Goal: Transaction & Acquisition: Book appointment/travel/reservation

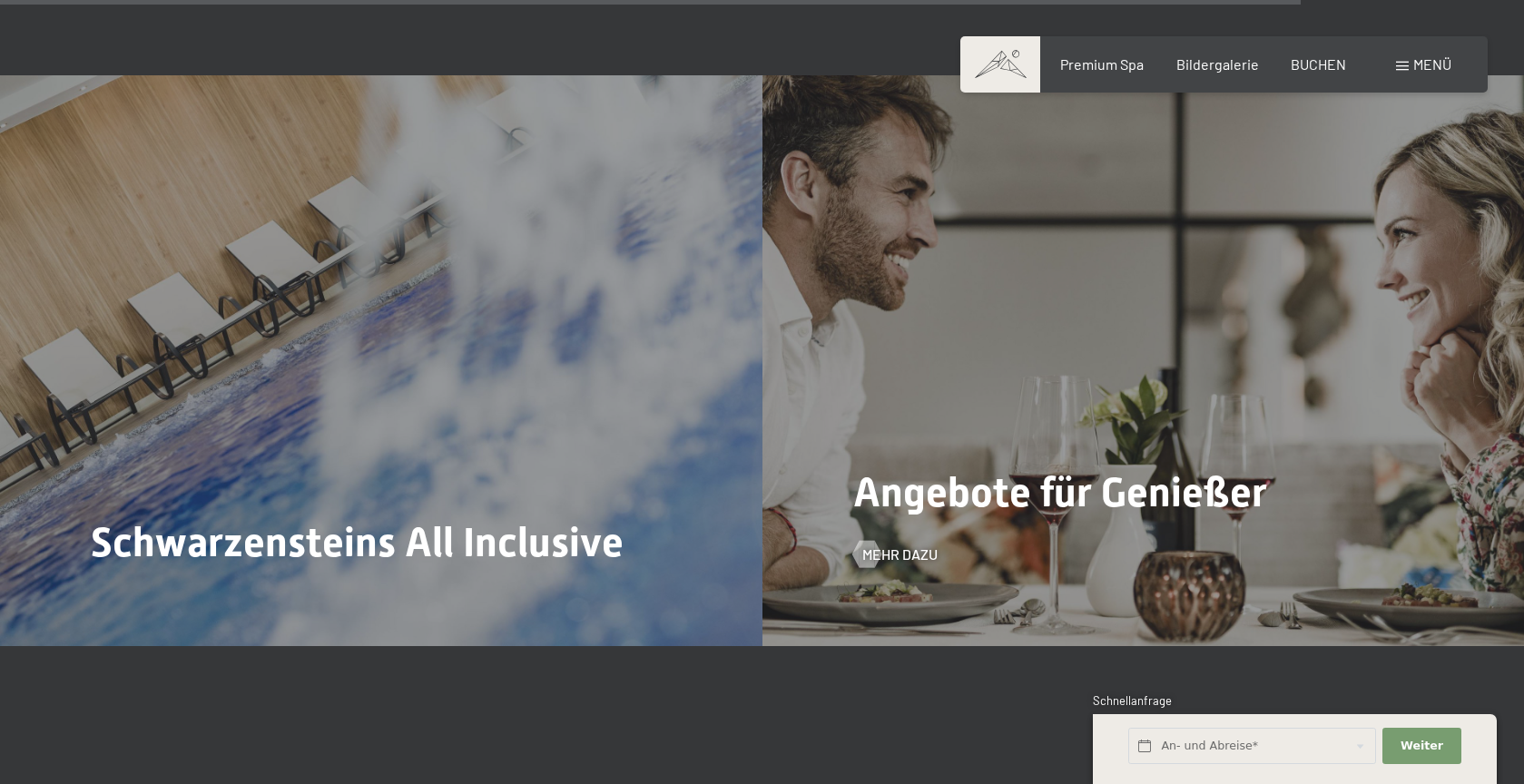
scroll to position [7340, 0]
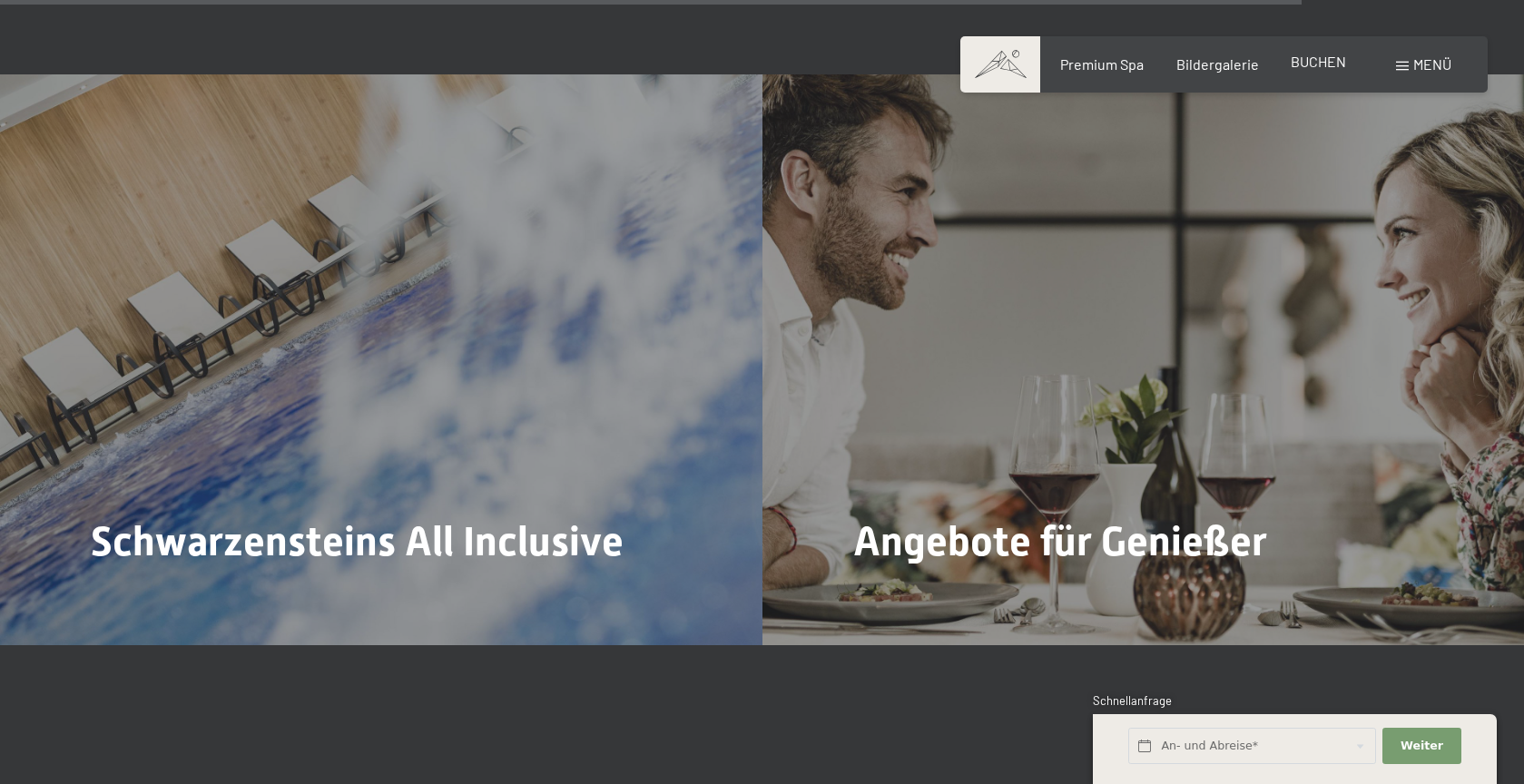
click at [1326, 63] on span "BUCHEN" at bounding box center [1317, 61] width 55 height 17
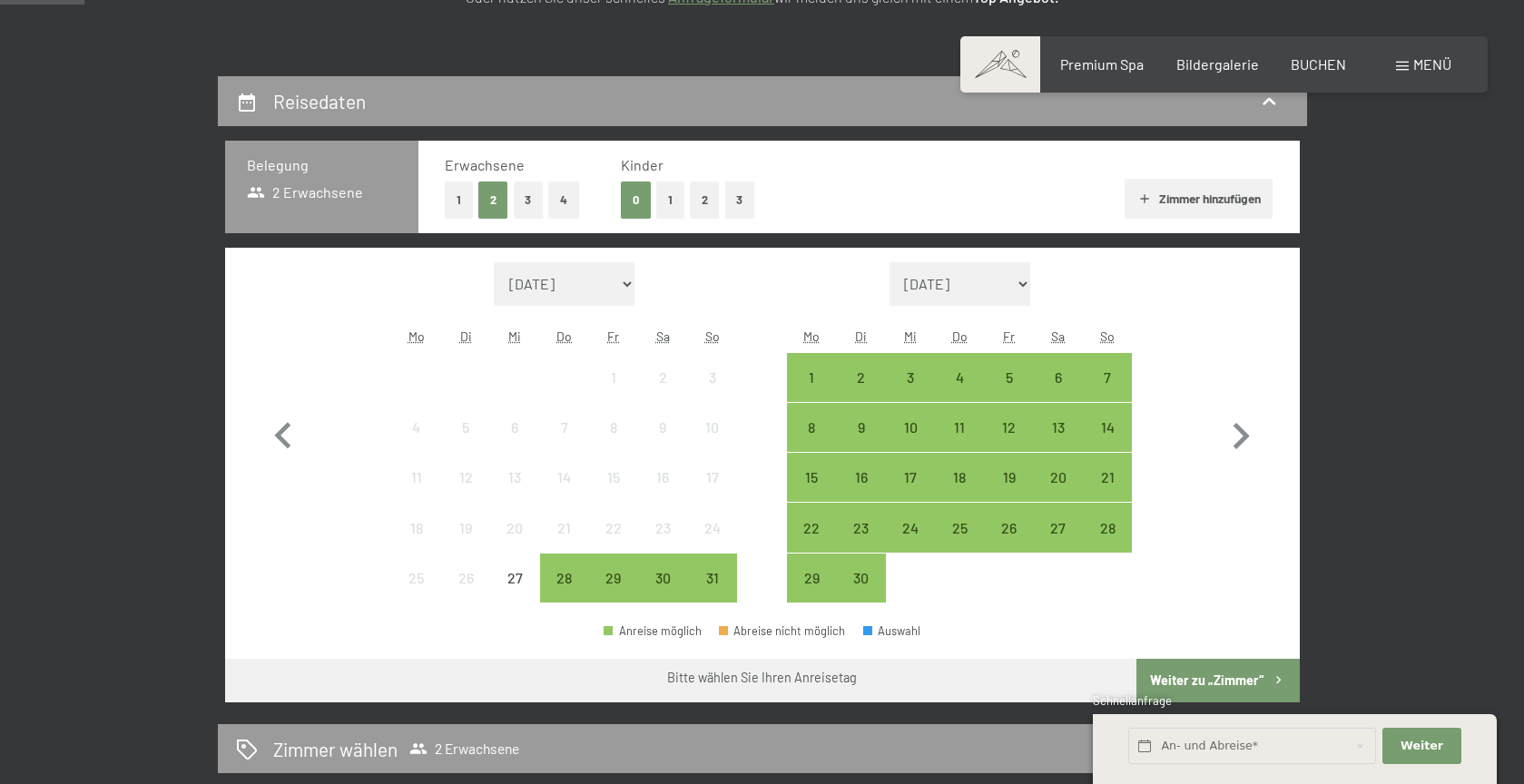
scroll to position [340, 0]
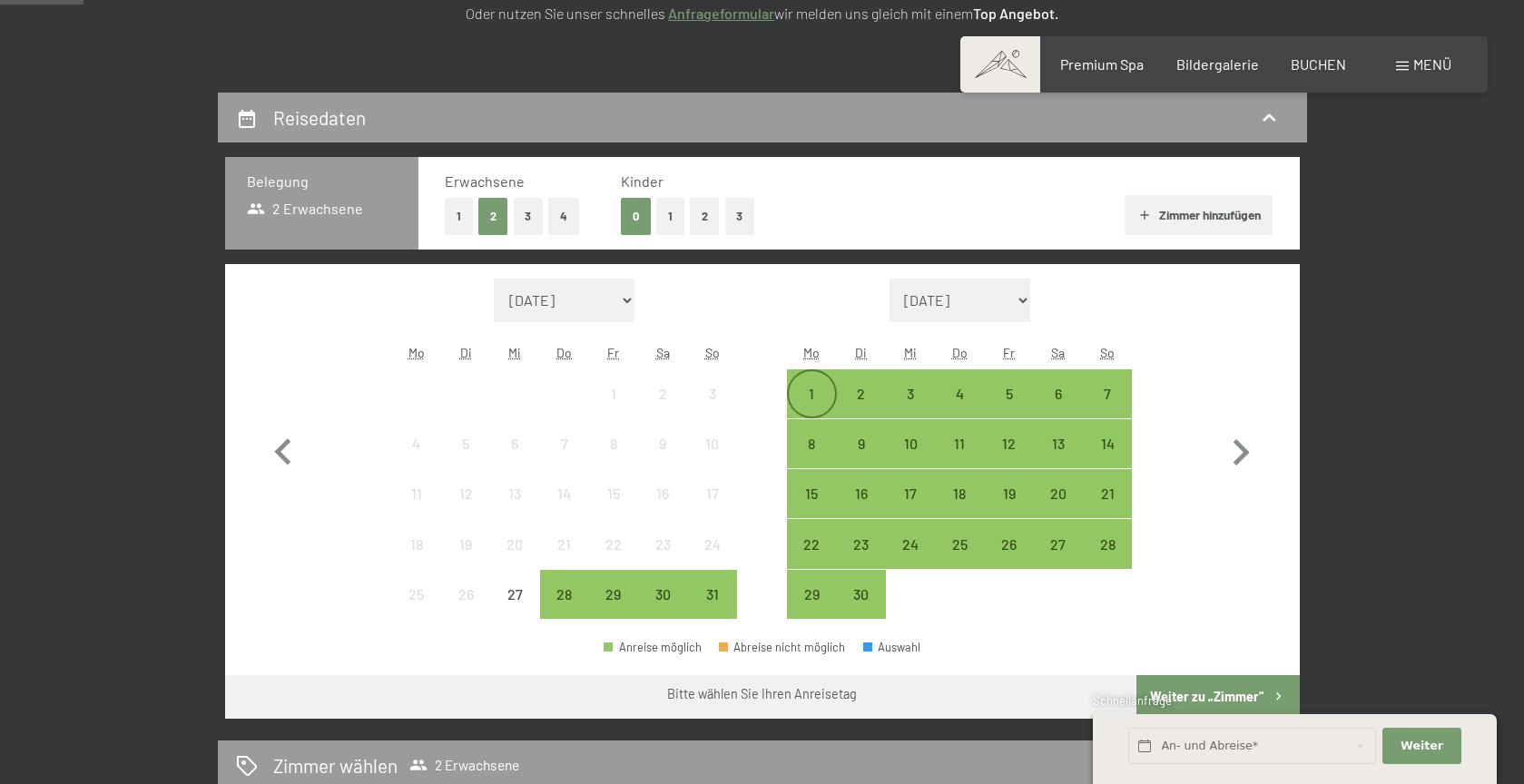
click at [810, 393] on div "1" at bounding box center [811, 409] width 45 height 45
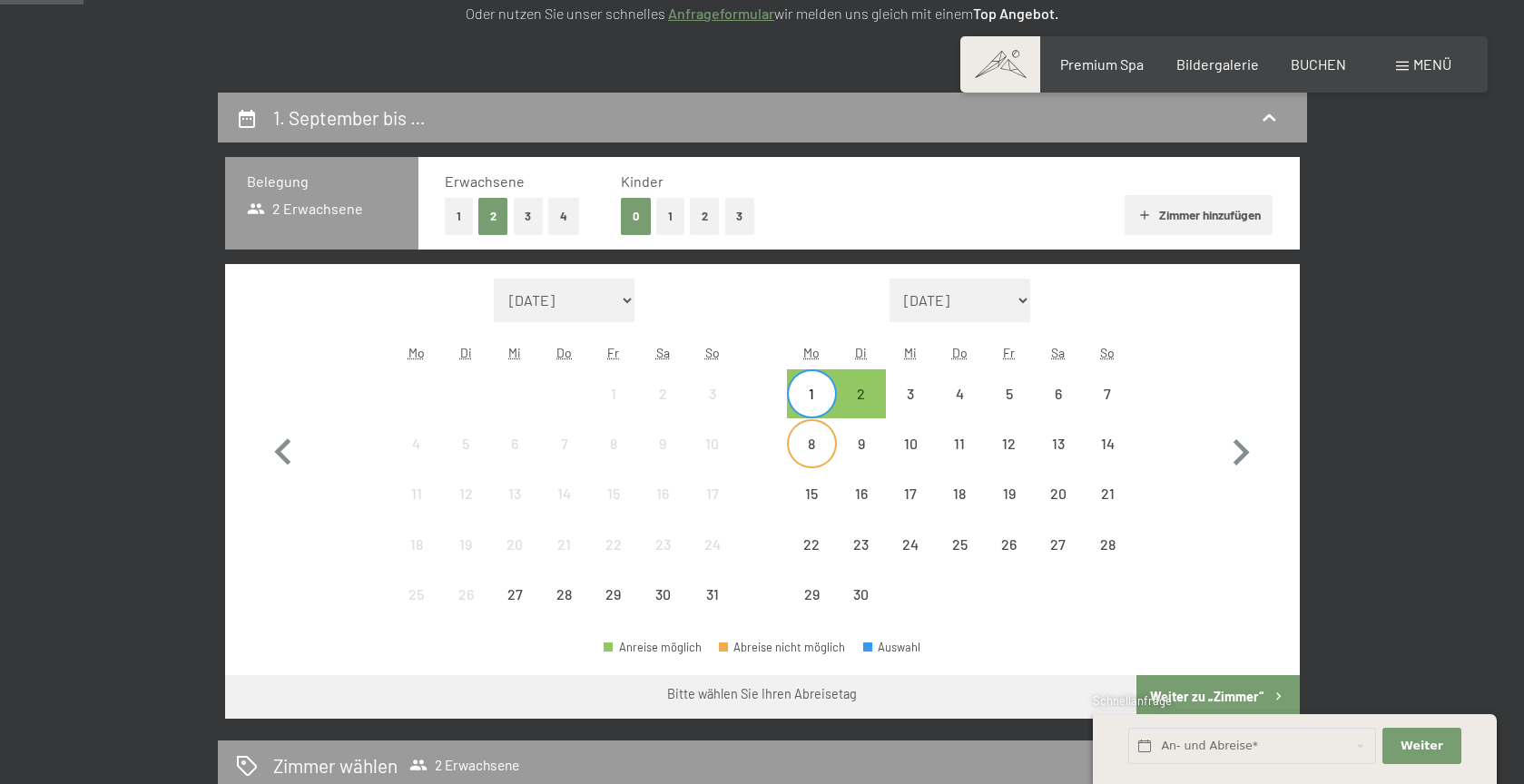
click at [815, 450] on div "8" at bounding box center [811, 459] width 45 height 45
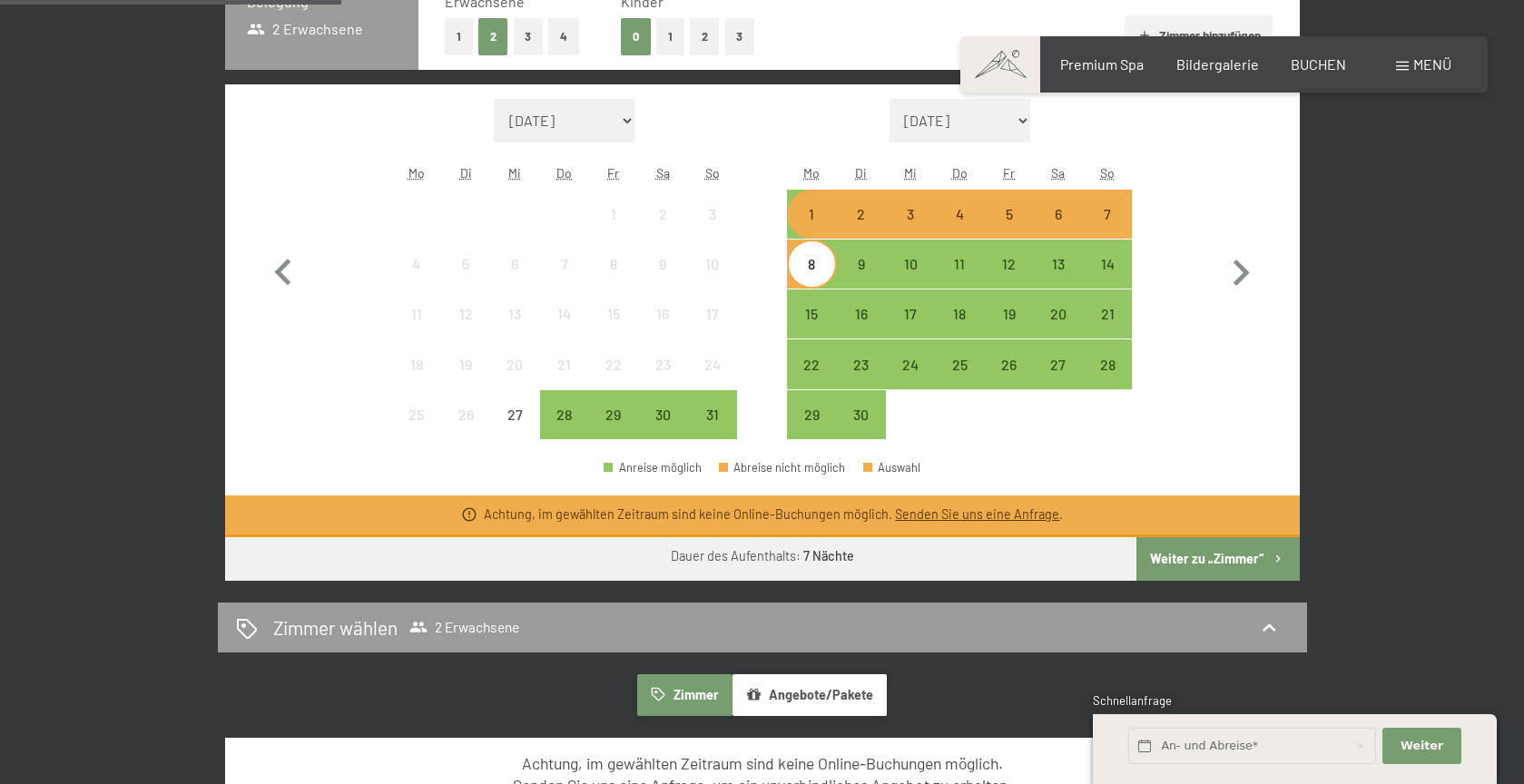
scroll to position [524, 0]
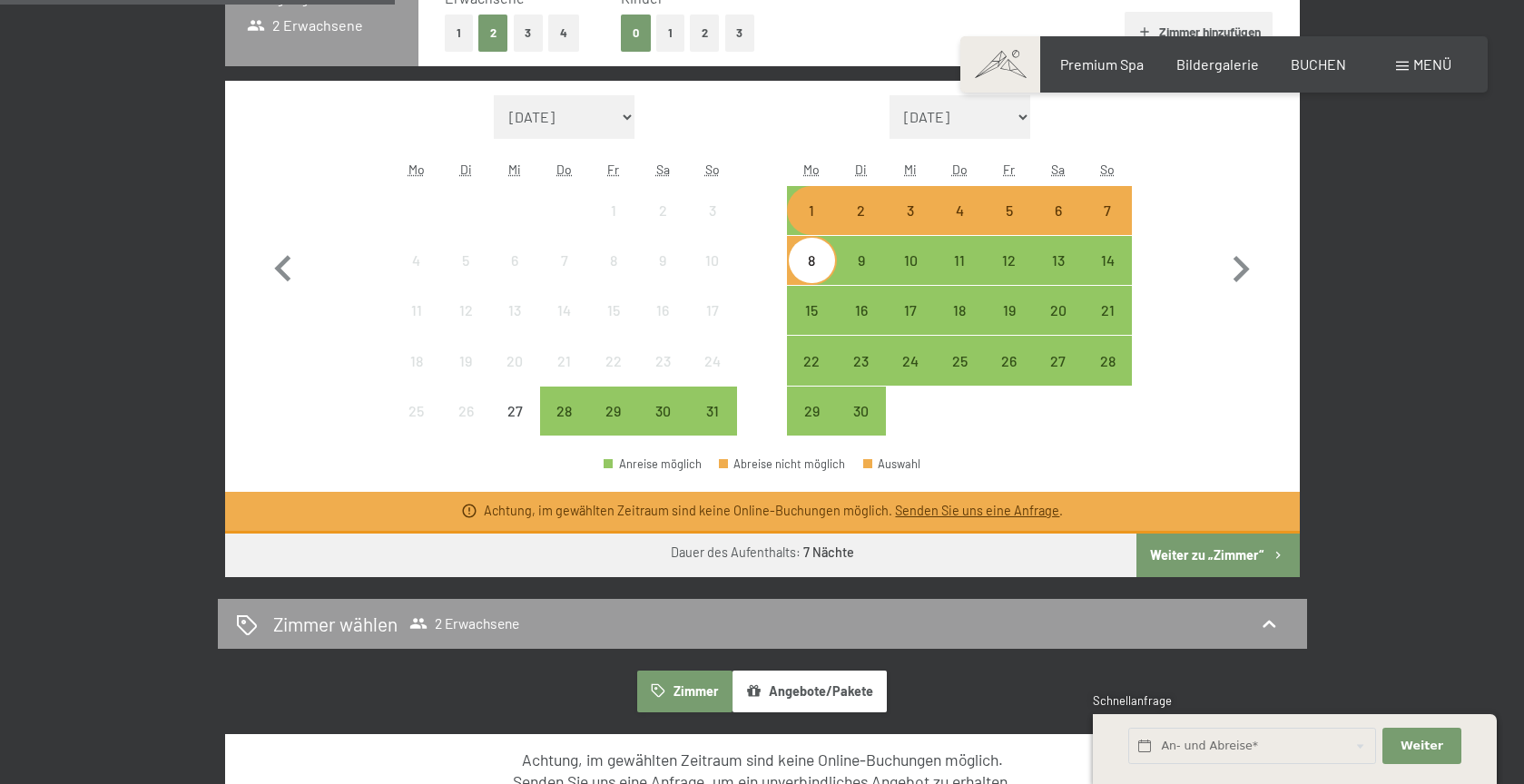
click at [1245, 561] on button "Weiter zu „Zimmer“" at bounding box center [1217, 555] width 162 height 43
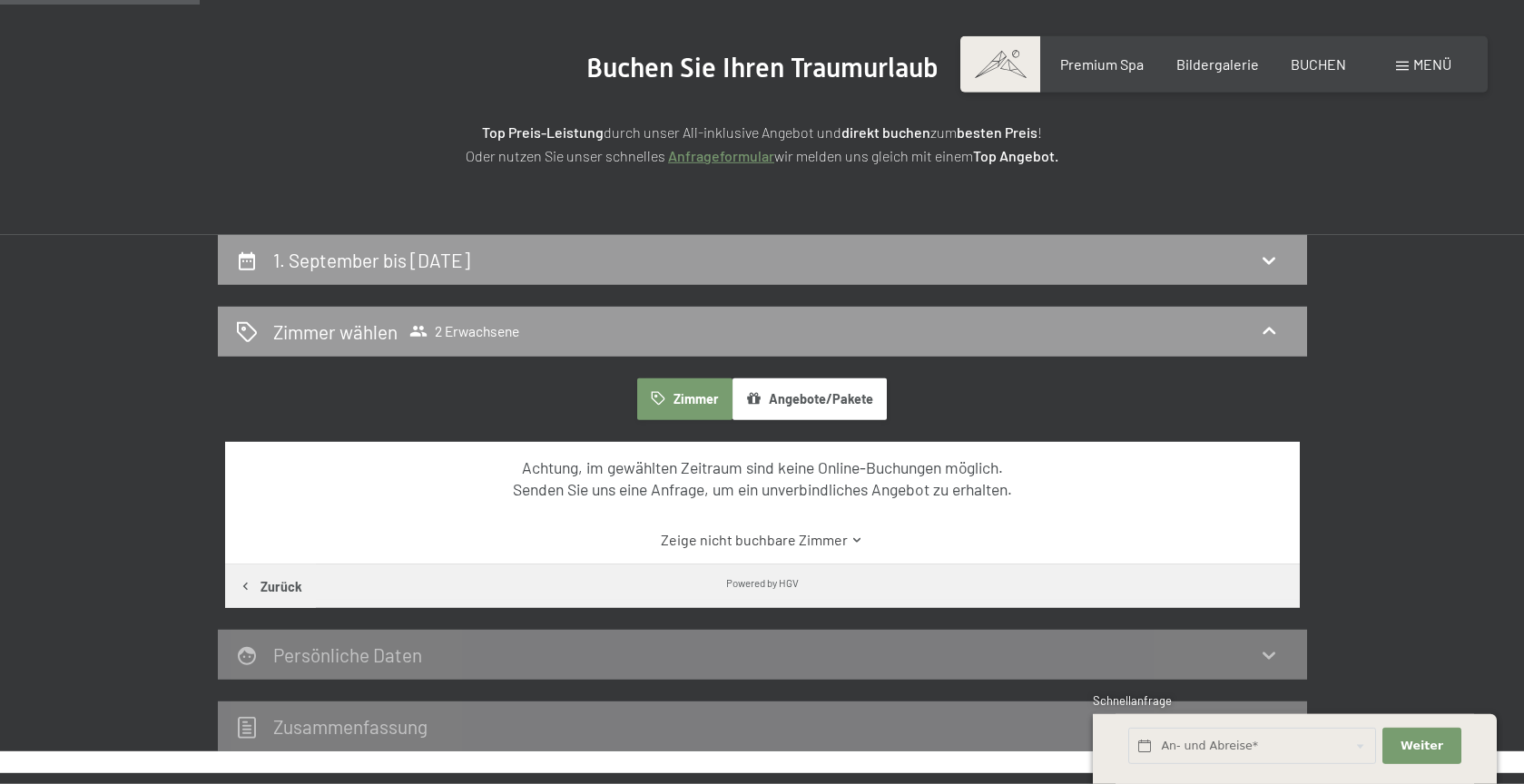
scroll to position [194, 0]
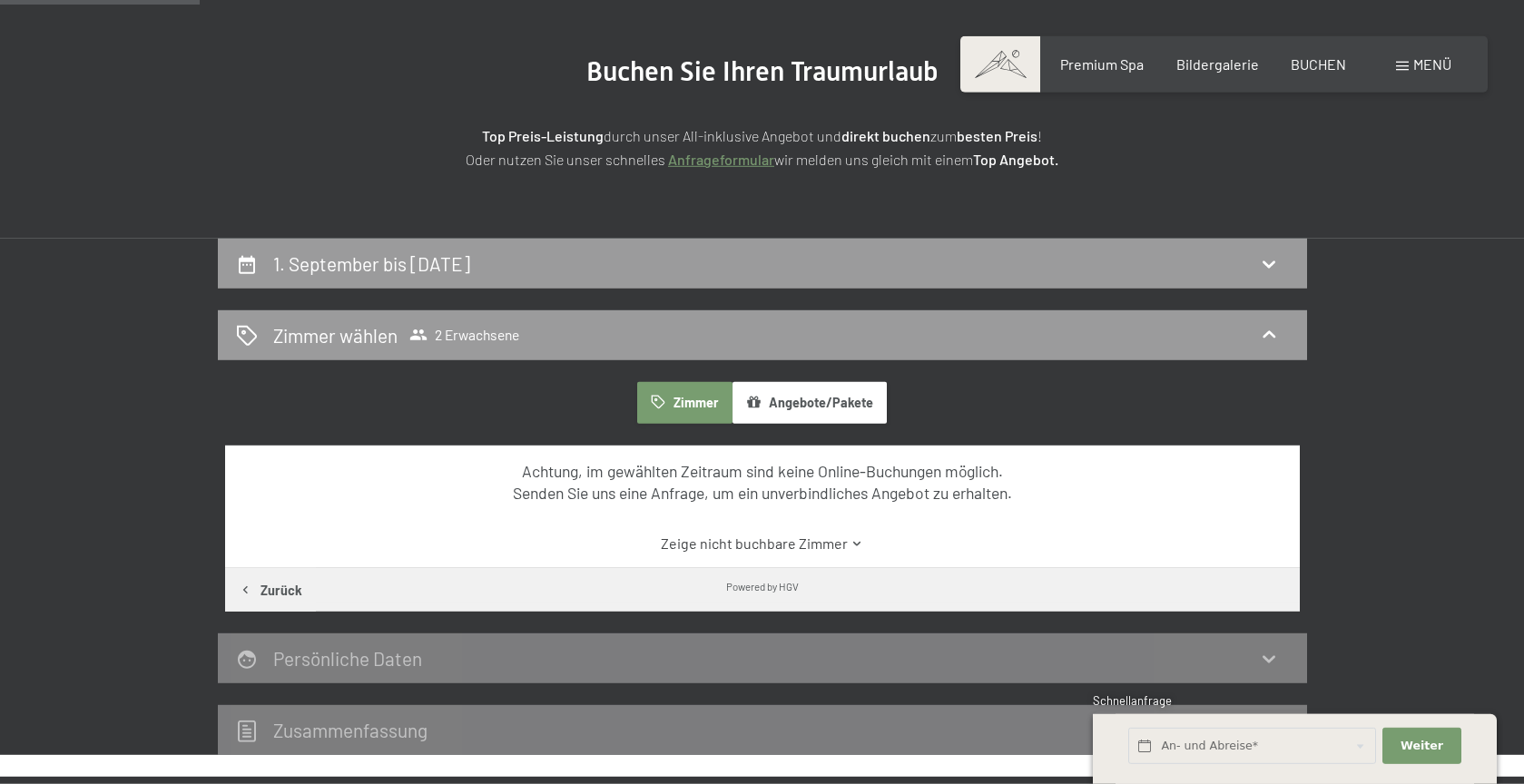
click at [700, 403] on button "Zimmer" at bounding box center [685, 403] width 95 height 41
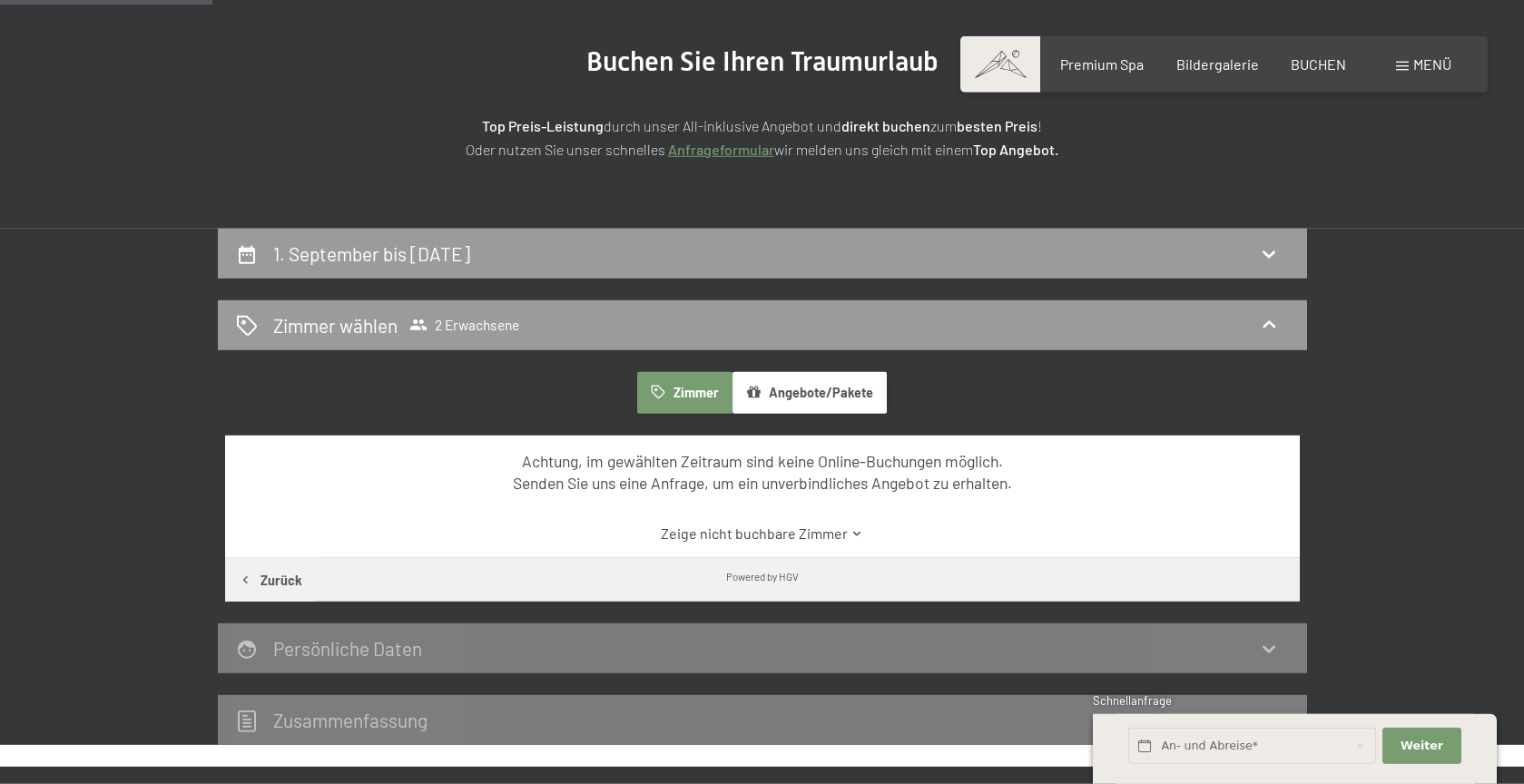
scroll to position [209, 0]
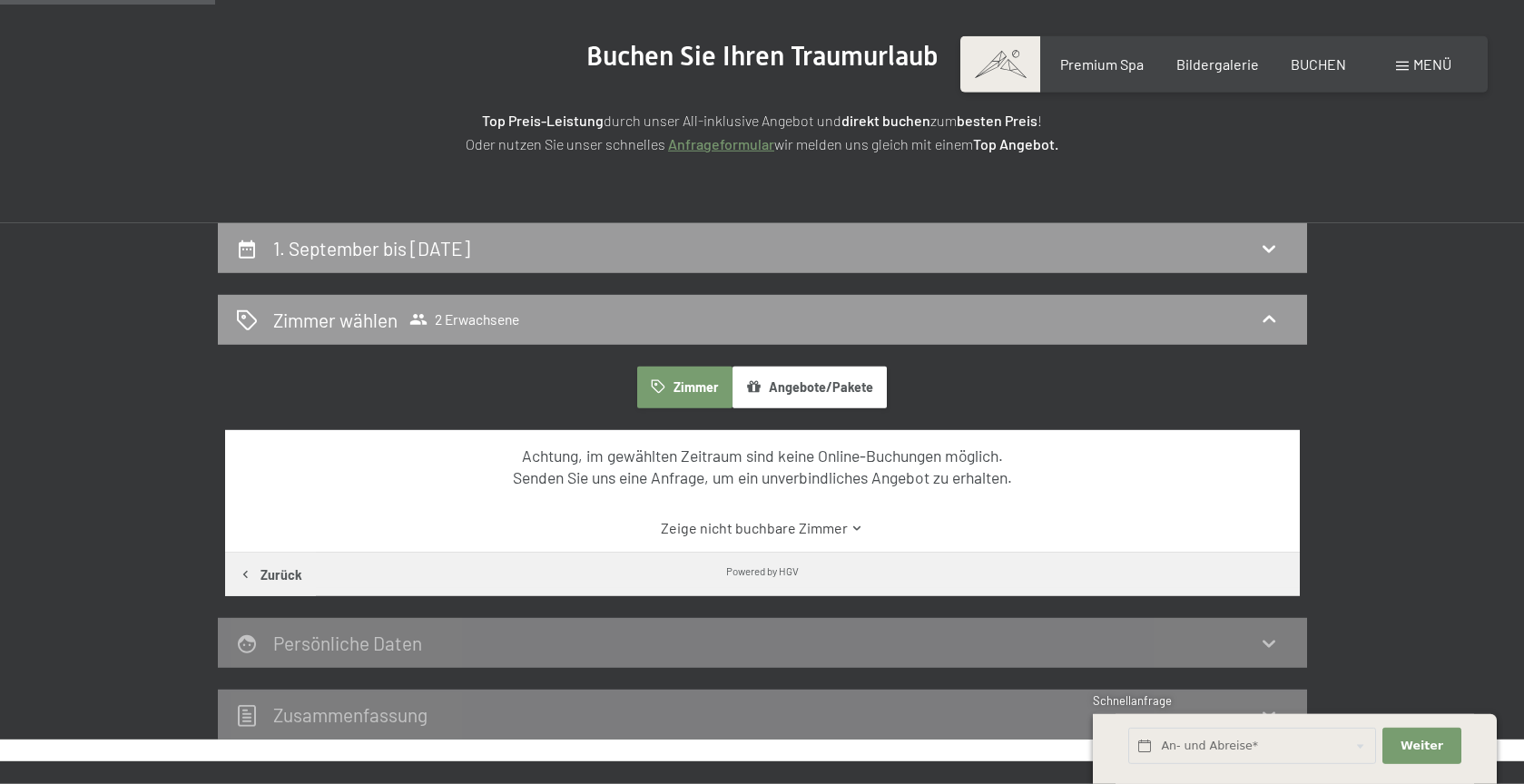
click at [824, 530] on link "Zeige nicht buchbare Zimmer" at bounding box center [762, 528] width 1010 height 20
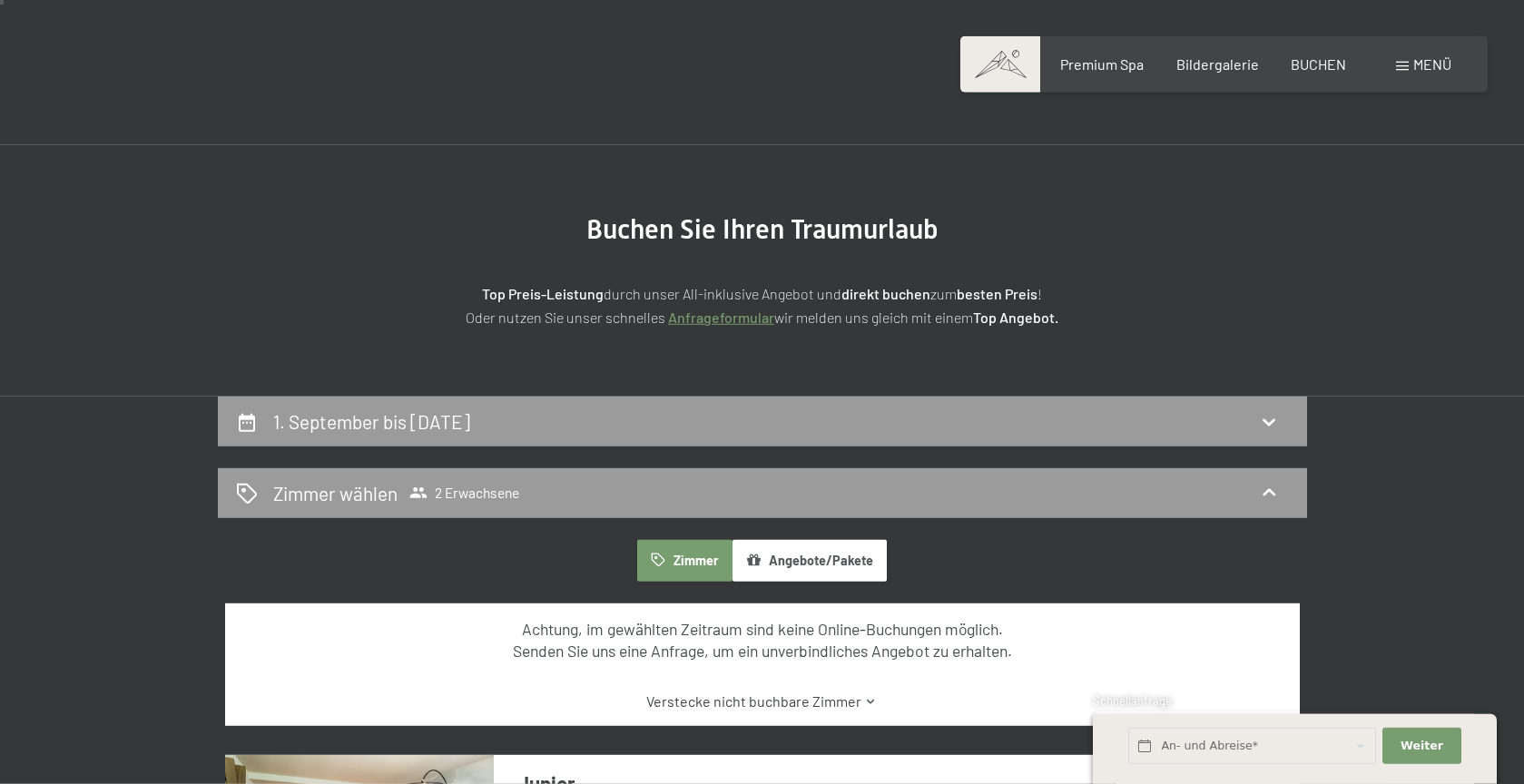
scroll to position [0, 0]
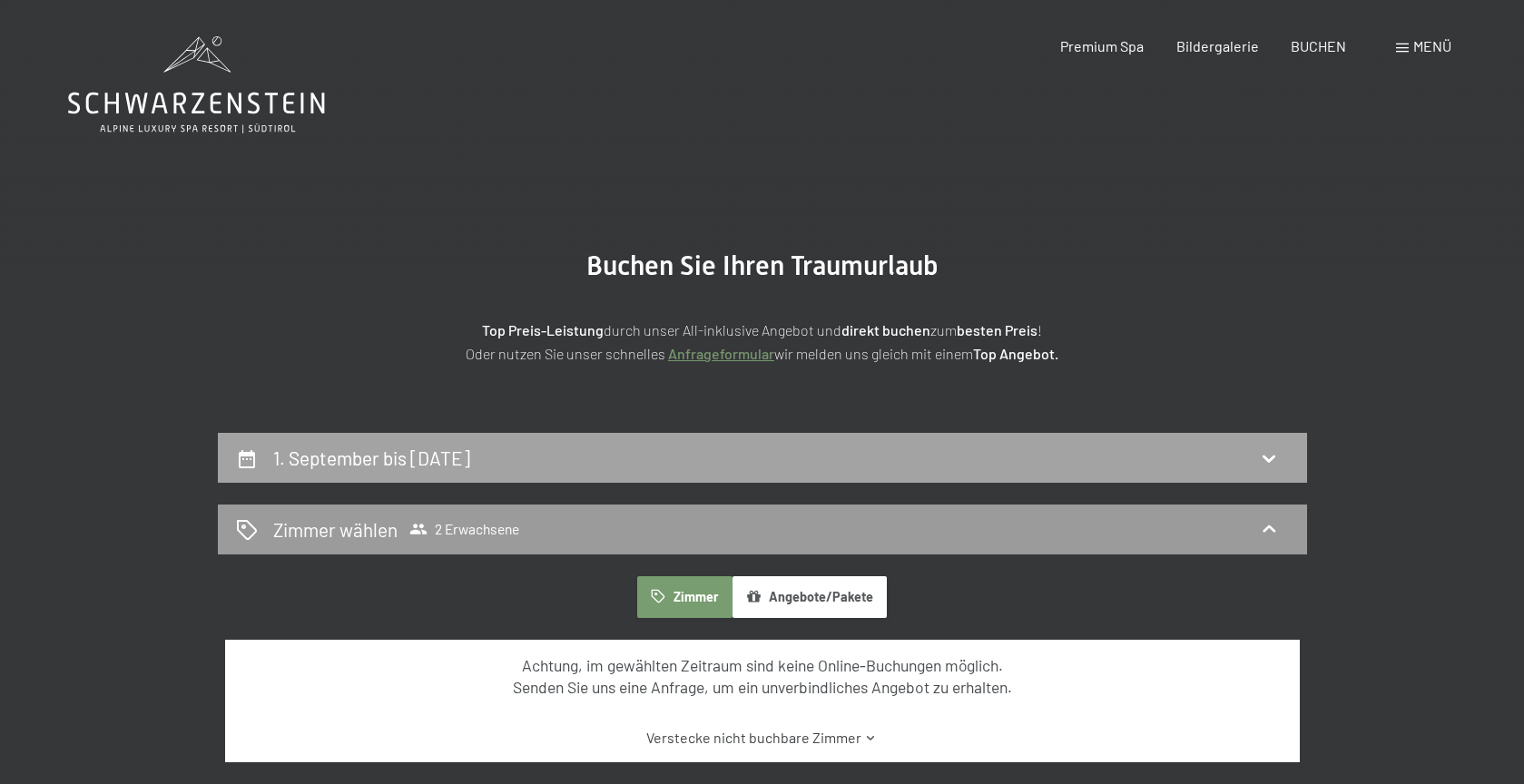
click at [699, 469] on div "1. September bis 8. September 2025" at bounding box center [762, 458] width 1053 height 26
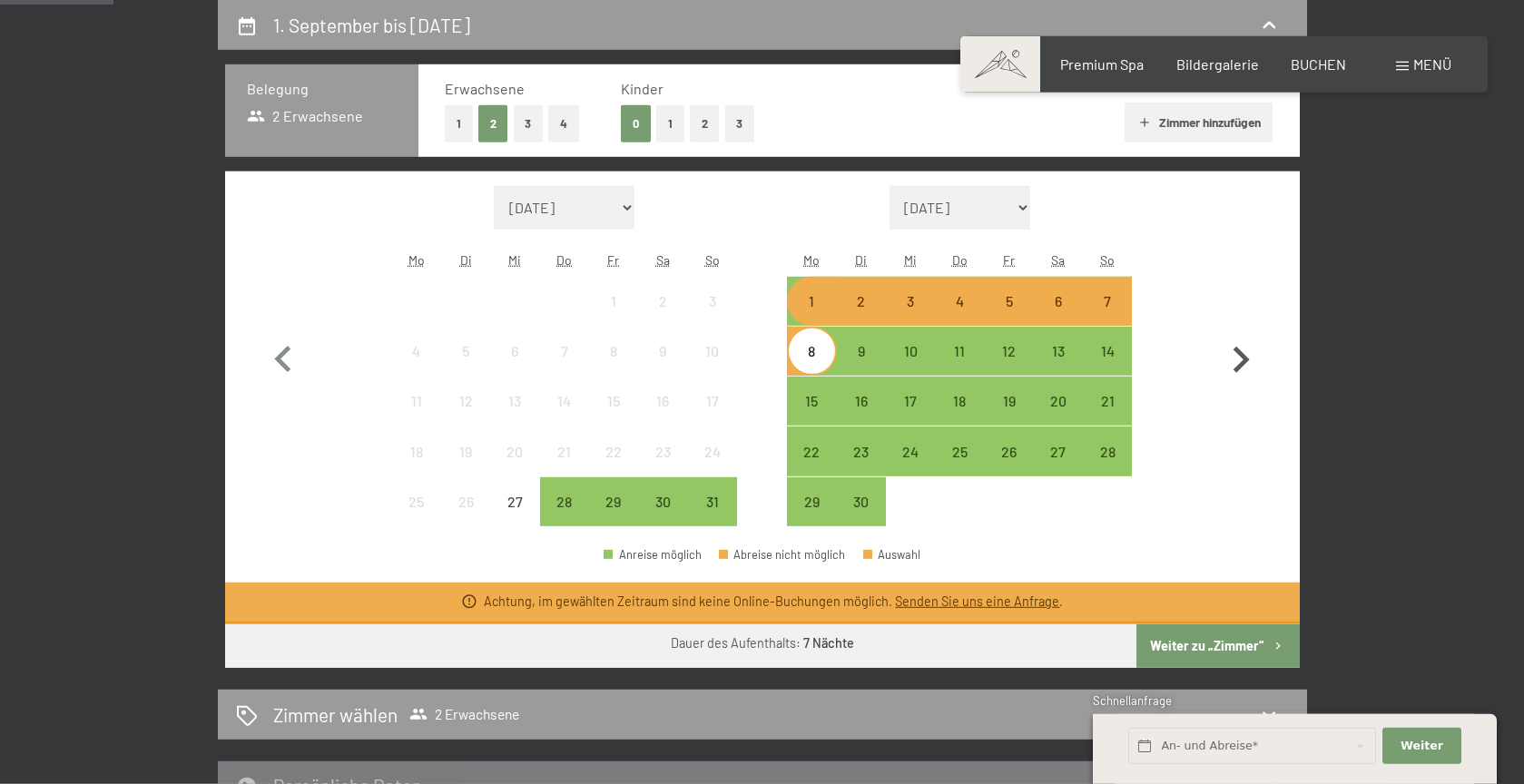
click at [1240, 361] on icon "button" at bounding box center [1240, 361] width 53 height 53
select select "2025-09-01"
select select "2025-10-01"
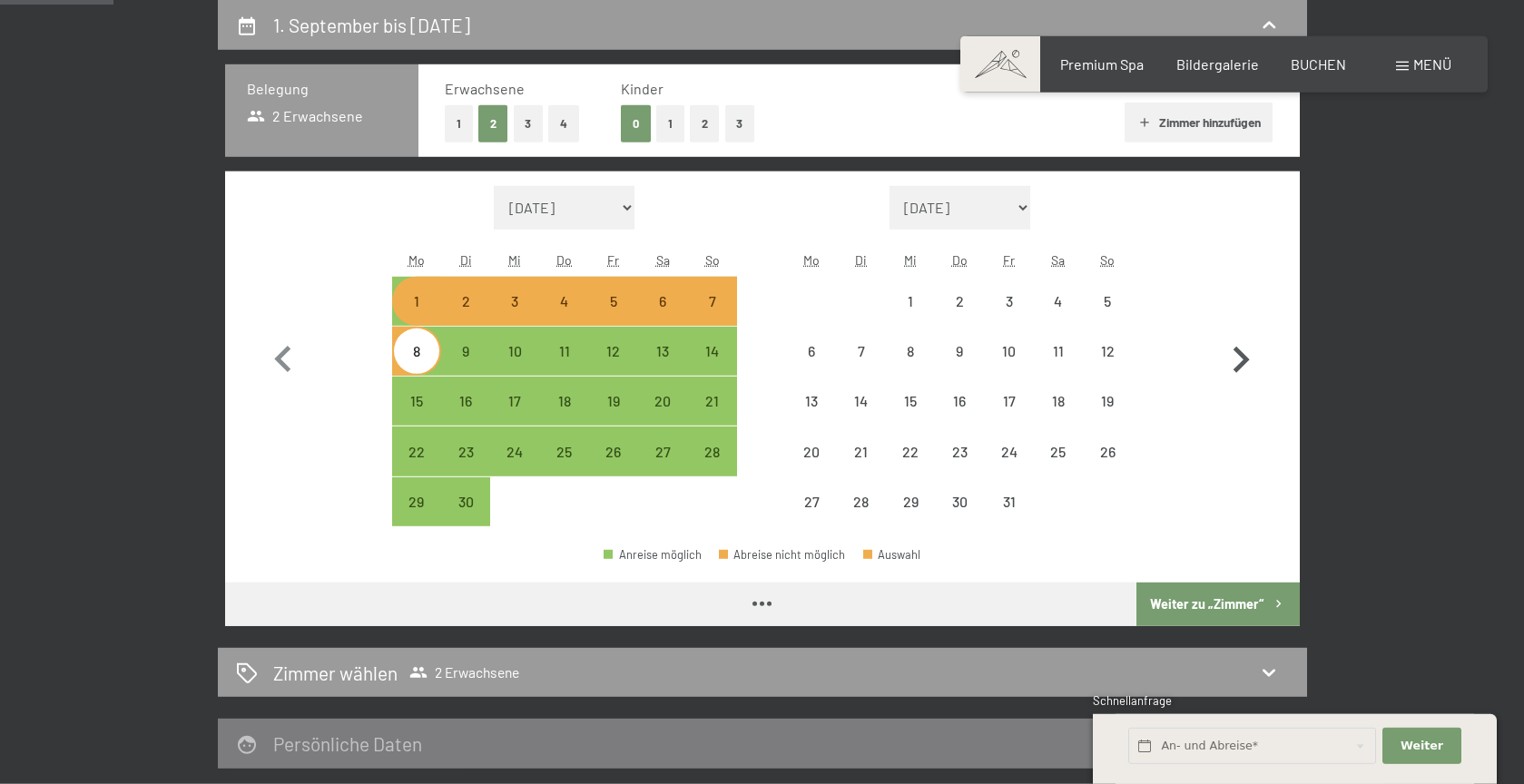
click at [1240, 361] on icon "button" at bounding box center [1240, 361] width 53 height 53
select select "2025-10-01"
select select "2025-11-01"
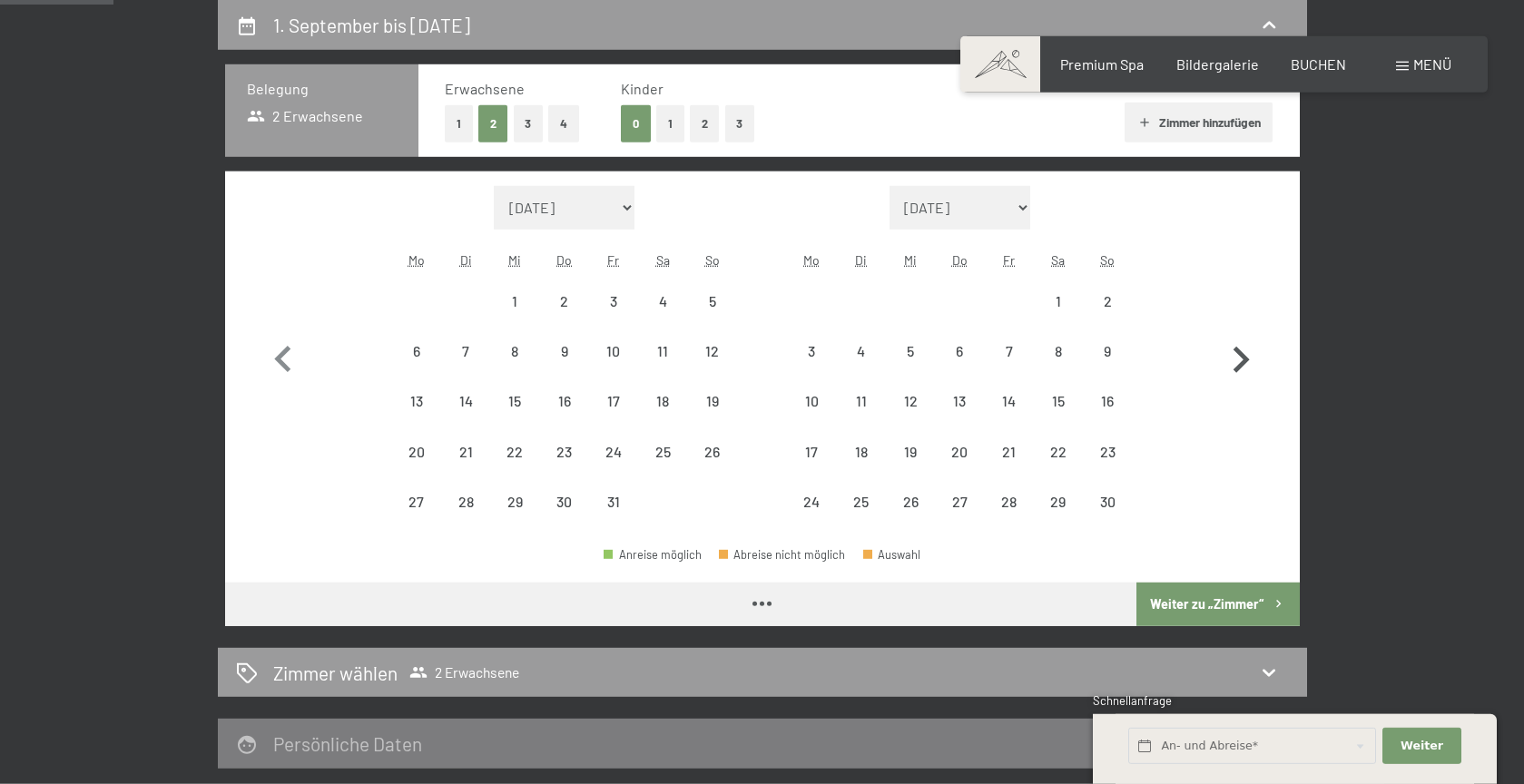
click at [1243, 363] on icon "button" at bounding box center [1241, 360] width 16 height 26
select select "2025-11-01"
select select "2025-12-01"
click at [1242, 360] on icon "button" at bounding box center [1240, 361] width 53 height 53
select select "2025-12-01"
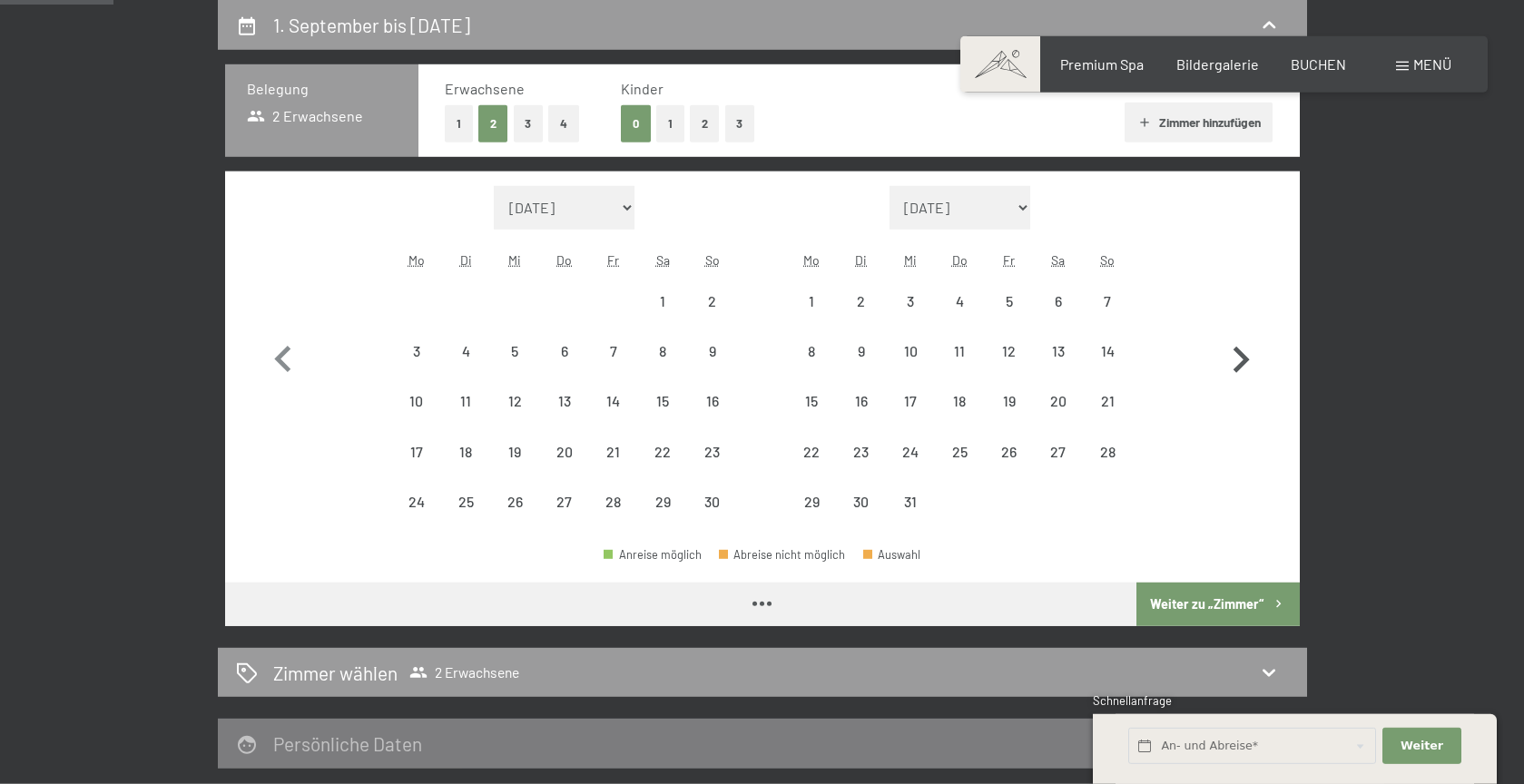
select select "2026-01-01"
click at [1241, 358] on icon "button" at bounding box center [1241, 360] width 16 height 26
select select "2026-01-01"
select select "2026-02-01"
click at [1241, 358] on icon "button" at bounding box center [1241, 360] width 16 height 26
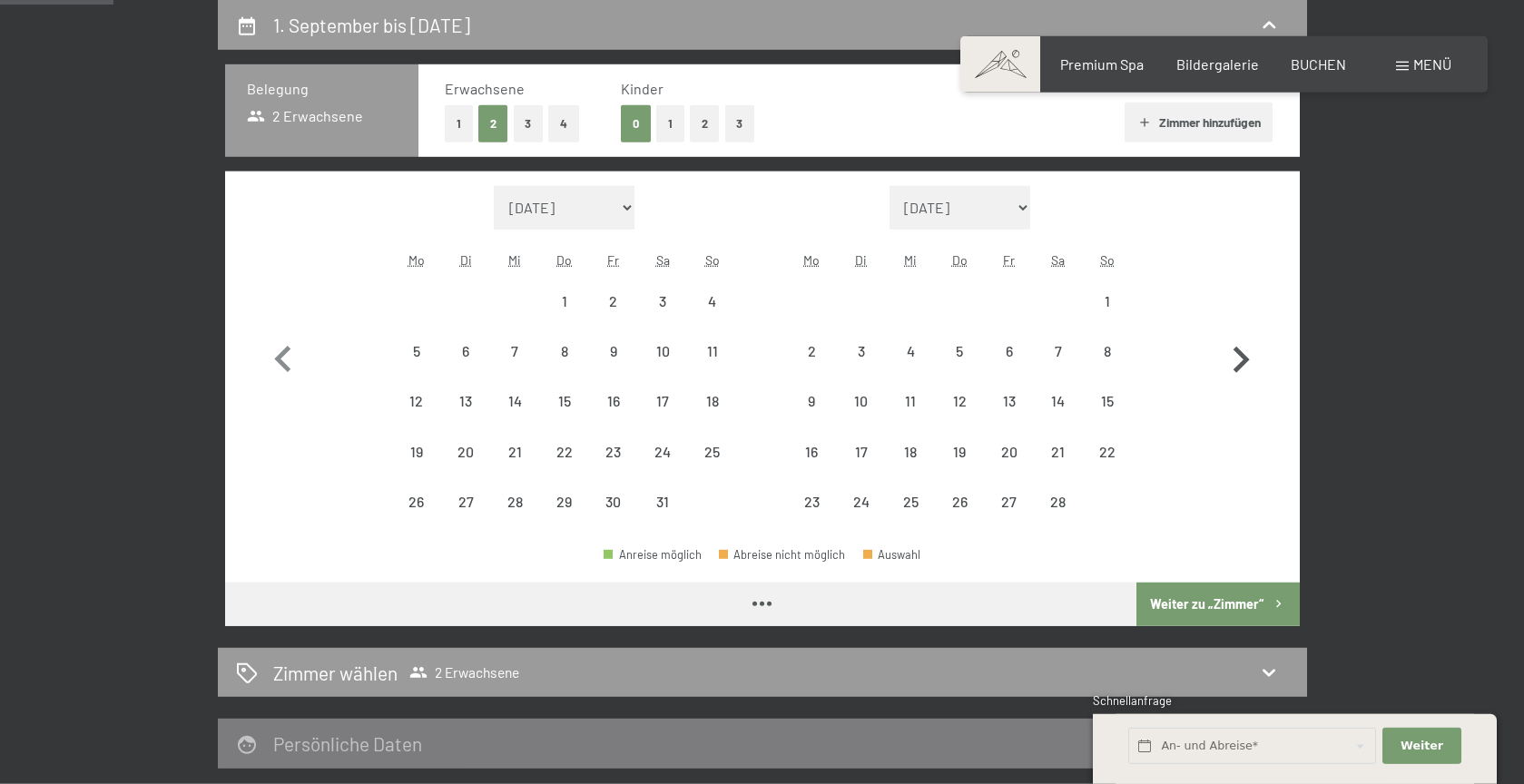
select select "2026-02-01"
select select "2026-03-01"
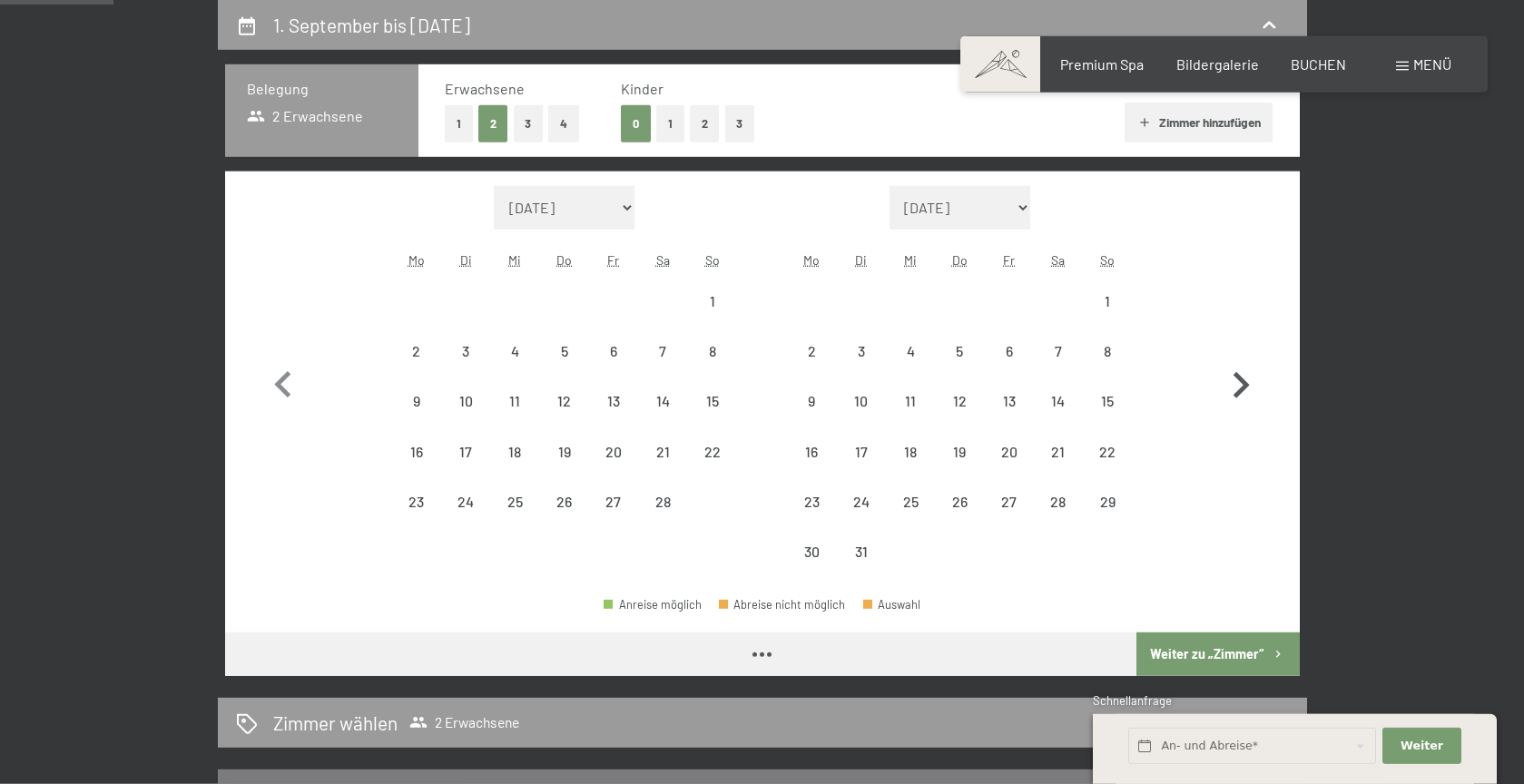
click at [1241, 358] on button "button" at bounding box center [1240, 381] width 53 height 392
select select "2026-03-01"
select select "2026-04-01"
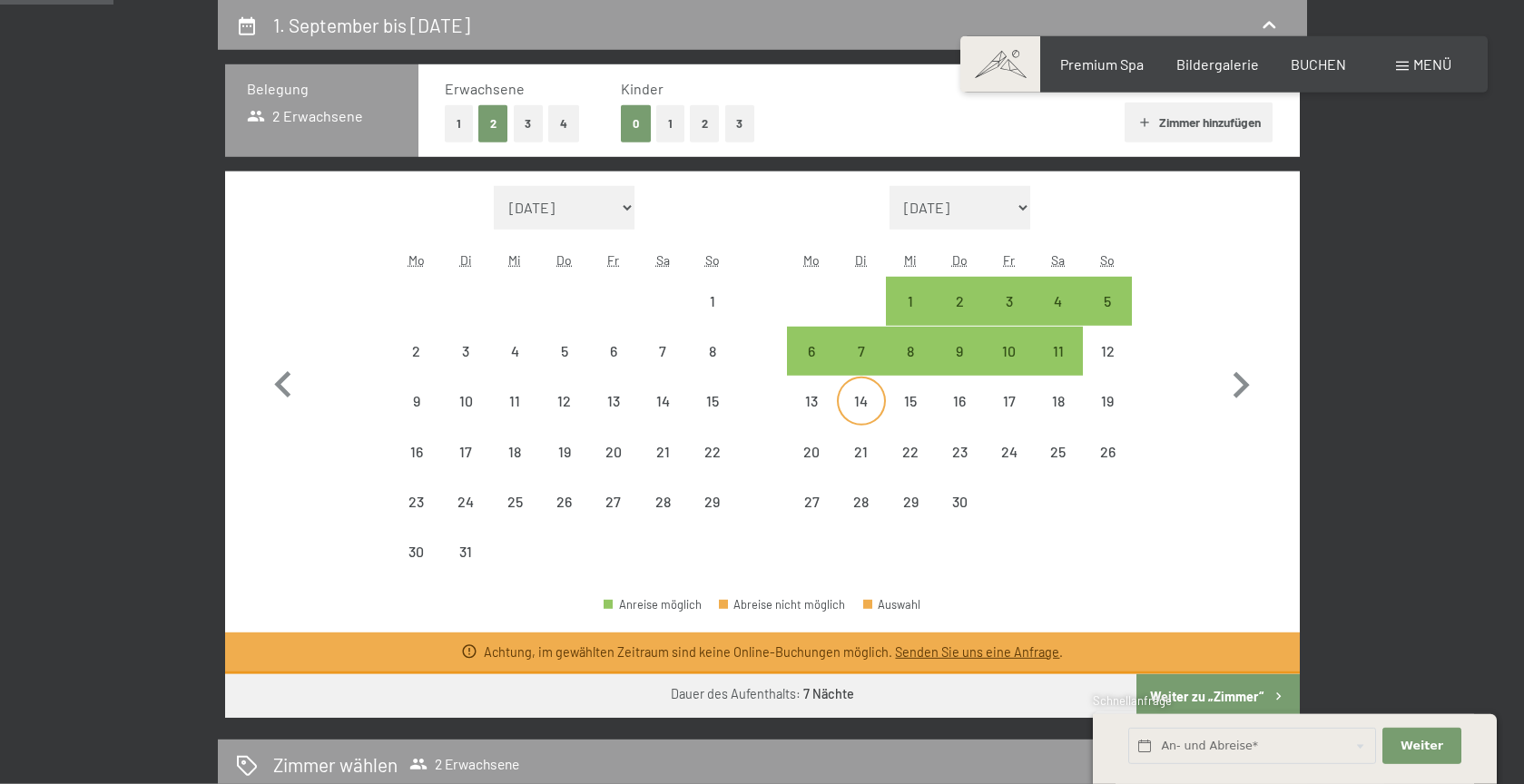
select select "2026-03-01"
select select "2026-04-01"
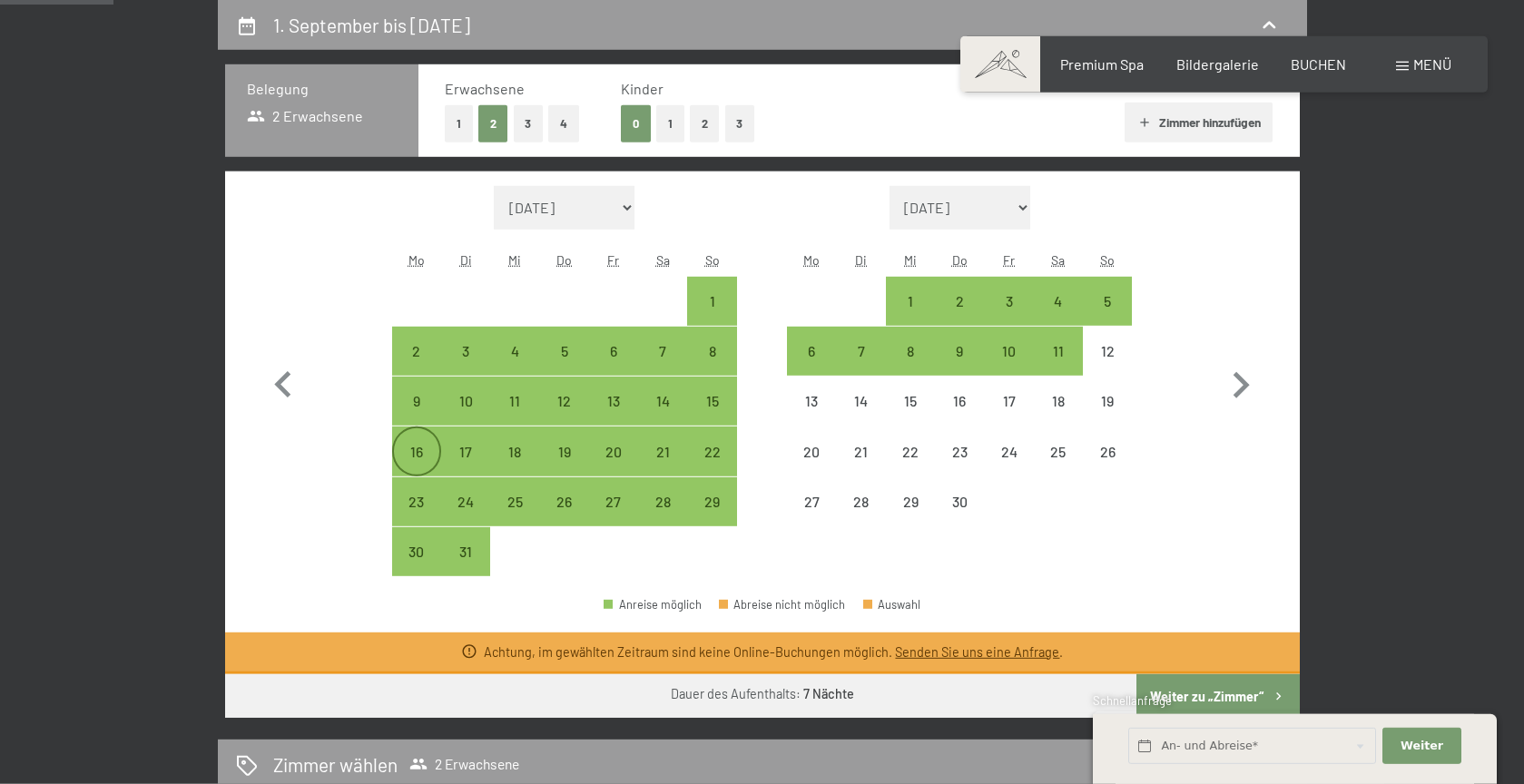
drag, startPoint x: 415, startPoint y: 396, endPoint x: 414, endPoint y: 431, distance: 35.0
click at [415, 397] on div "9" at bounding box center [416, 416] width 45 height 45
select select "2026-03-01"
select select "2026-04-01"
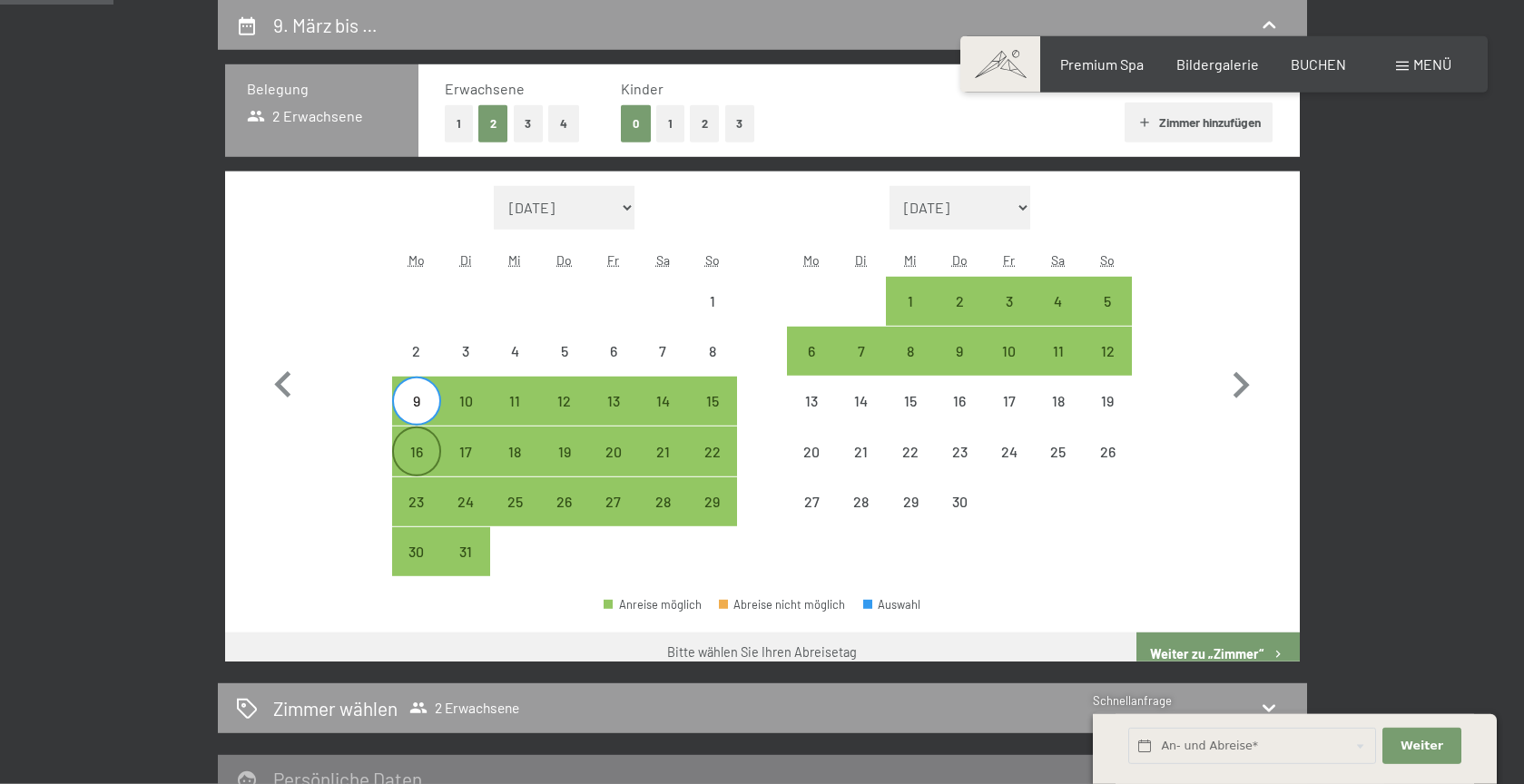
click at [415, 453] on div "16" at bounding box center [416, 468] width 45 height 45
select select "2026-03-01"
select select "2026-04-01"
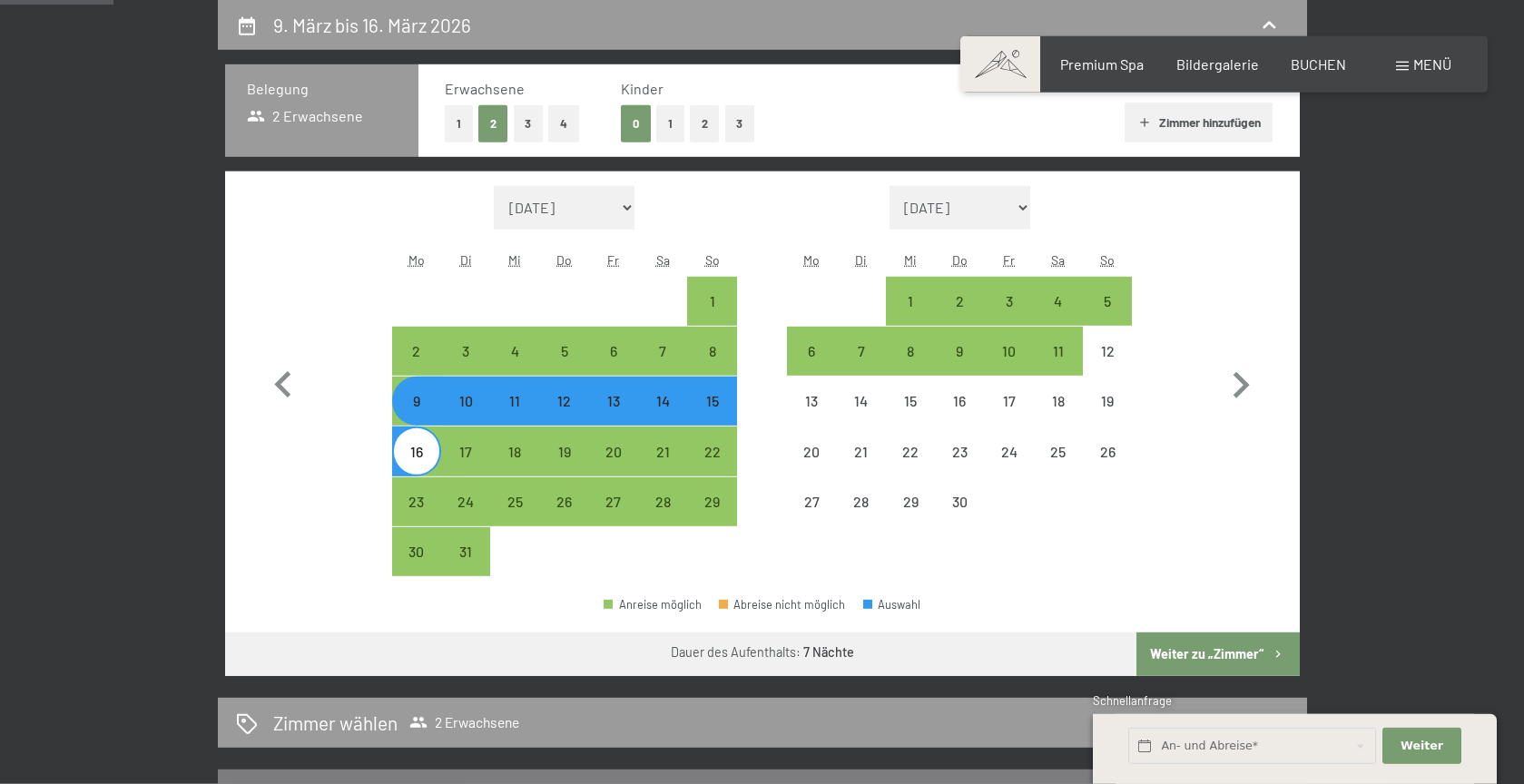
click at [1194, 653] on button "Weiter zu „Zimmer“" at bounding box center [1217, 654] width 162 height 43
select select "2026-03-01"
select select "2026-04-01"
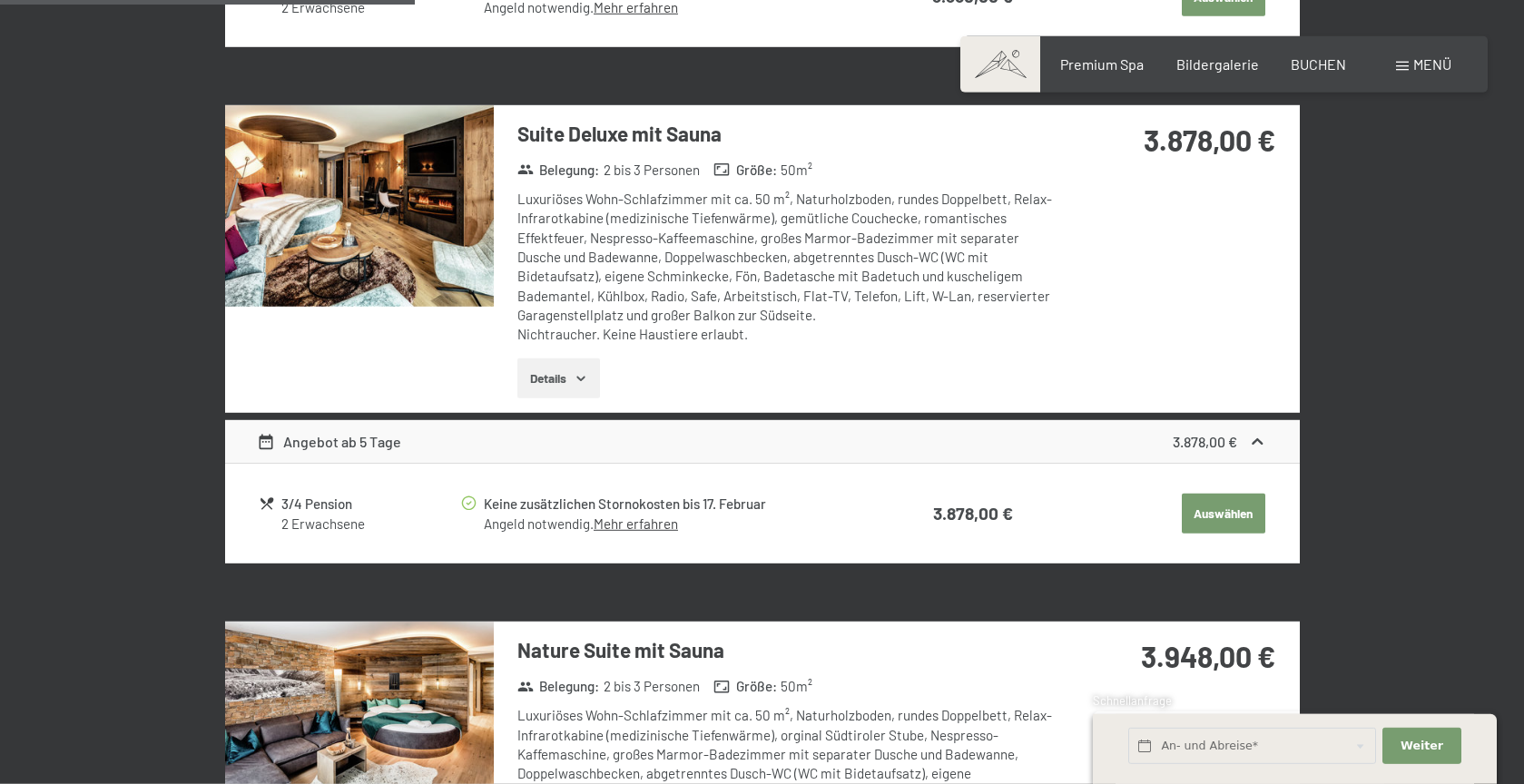
scroll to position [1468, 0]
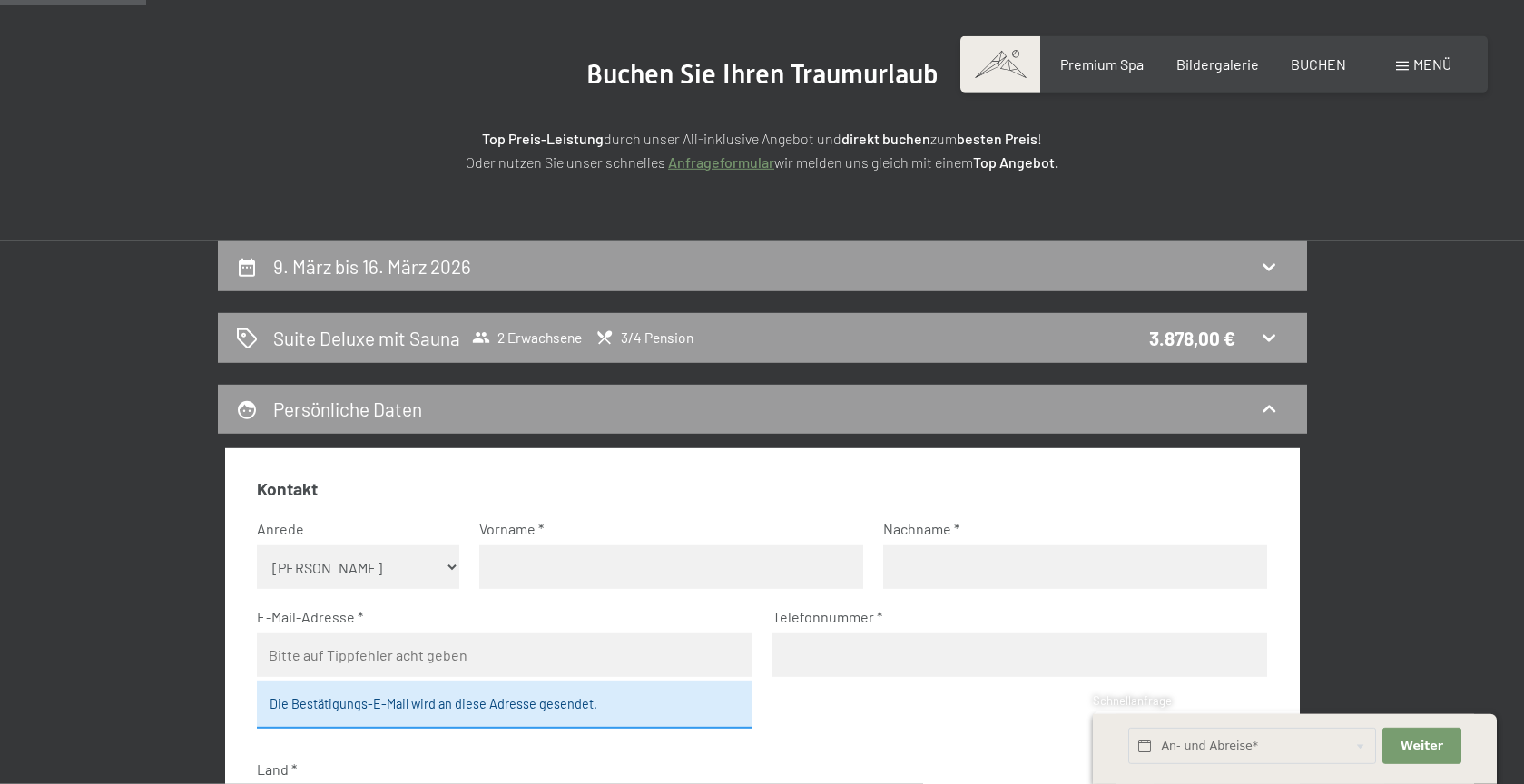
scroll to position [184, 0]
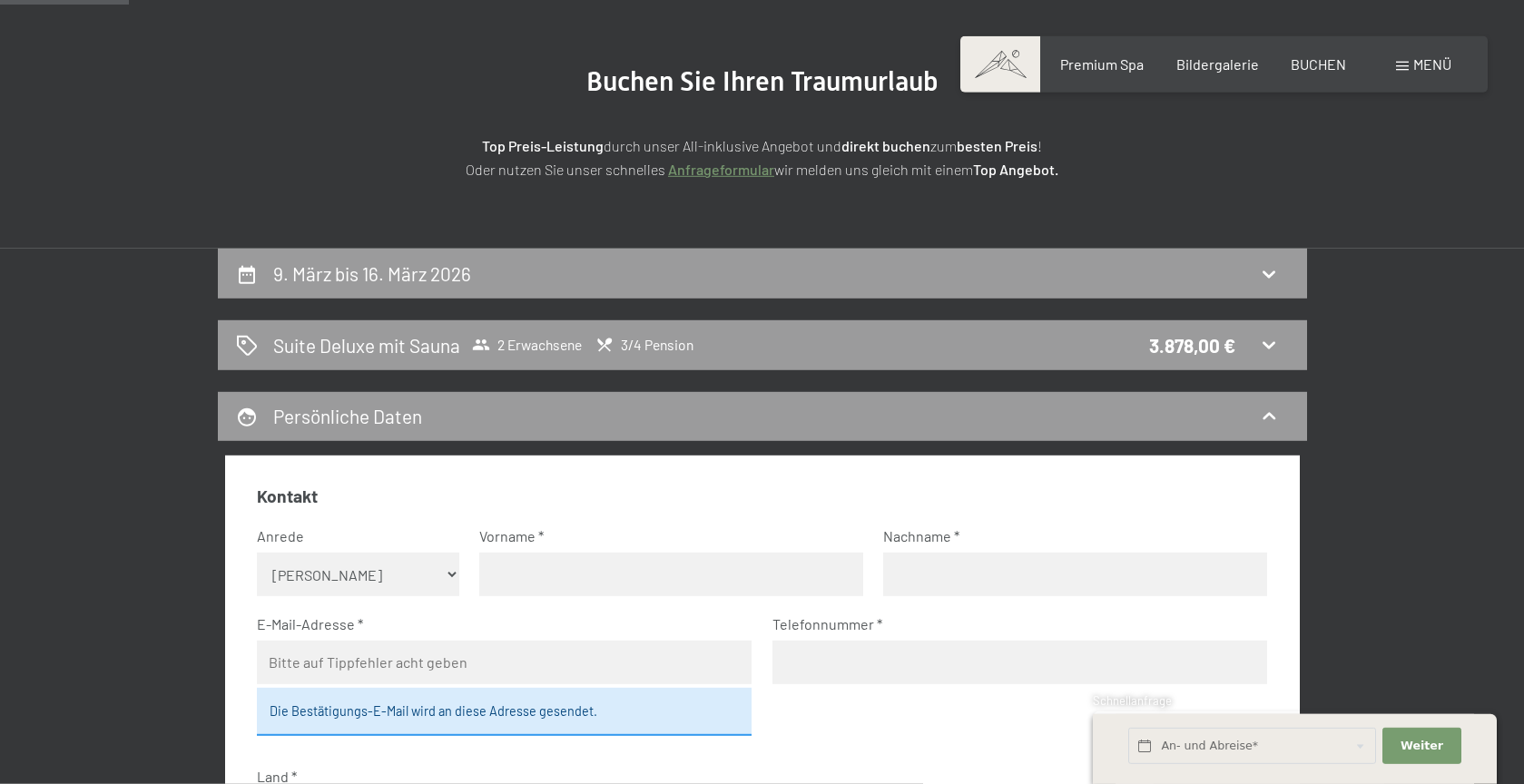
click at [667, 345] on span "3/4 Pension" at bounding box center [644, 345] width 98 height 18
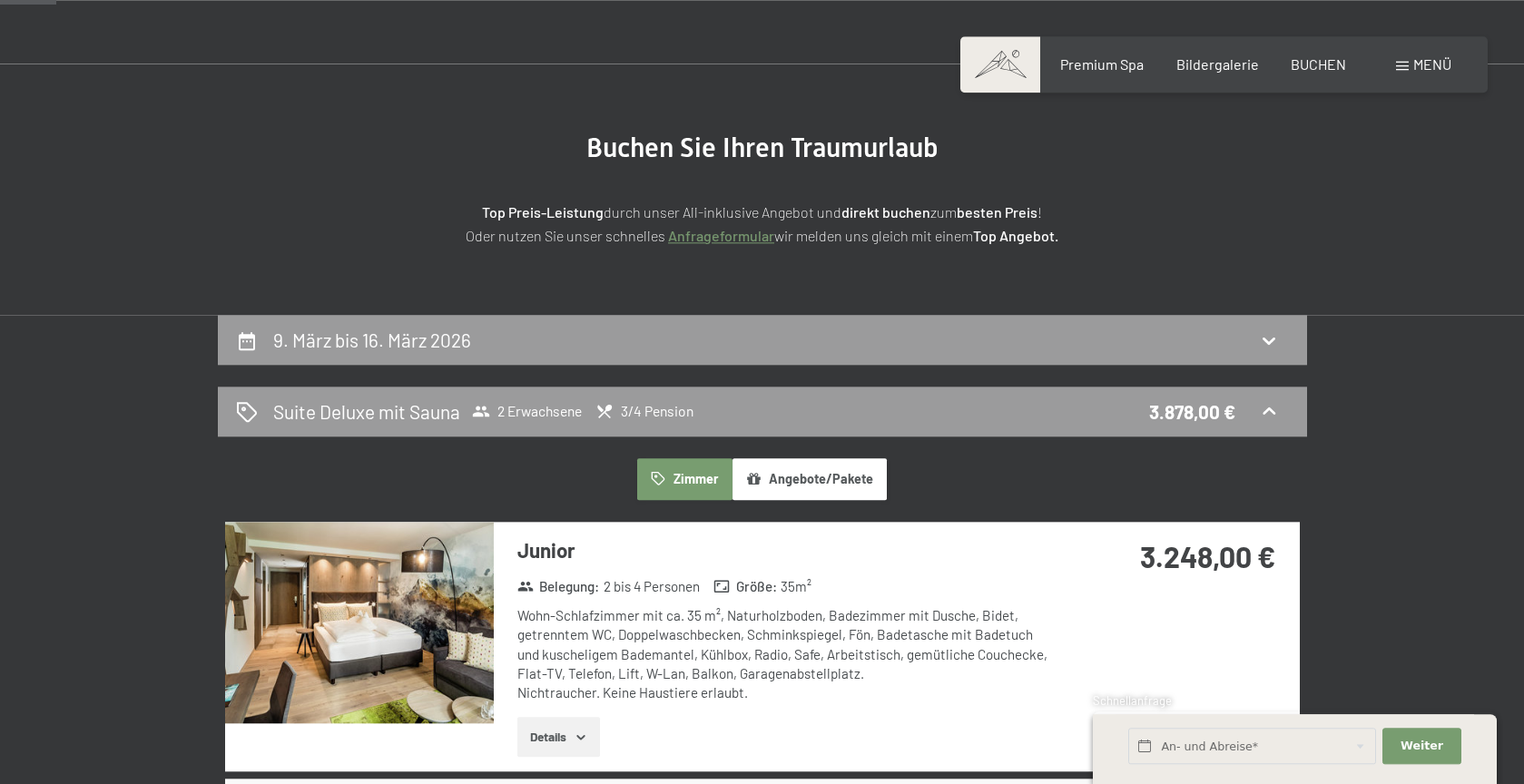
scroll to position [0, 0]
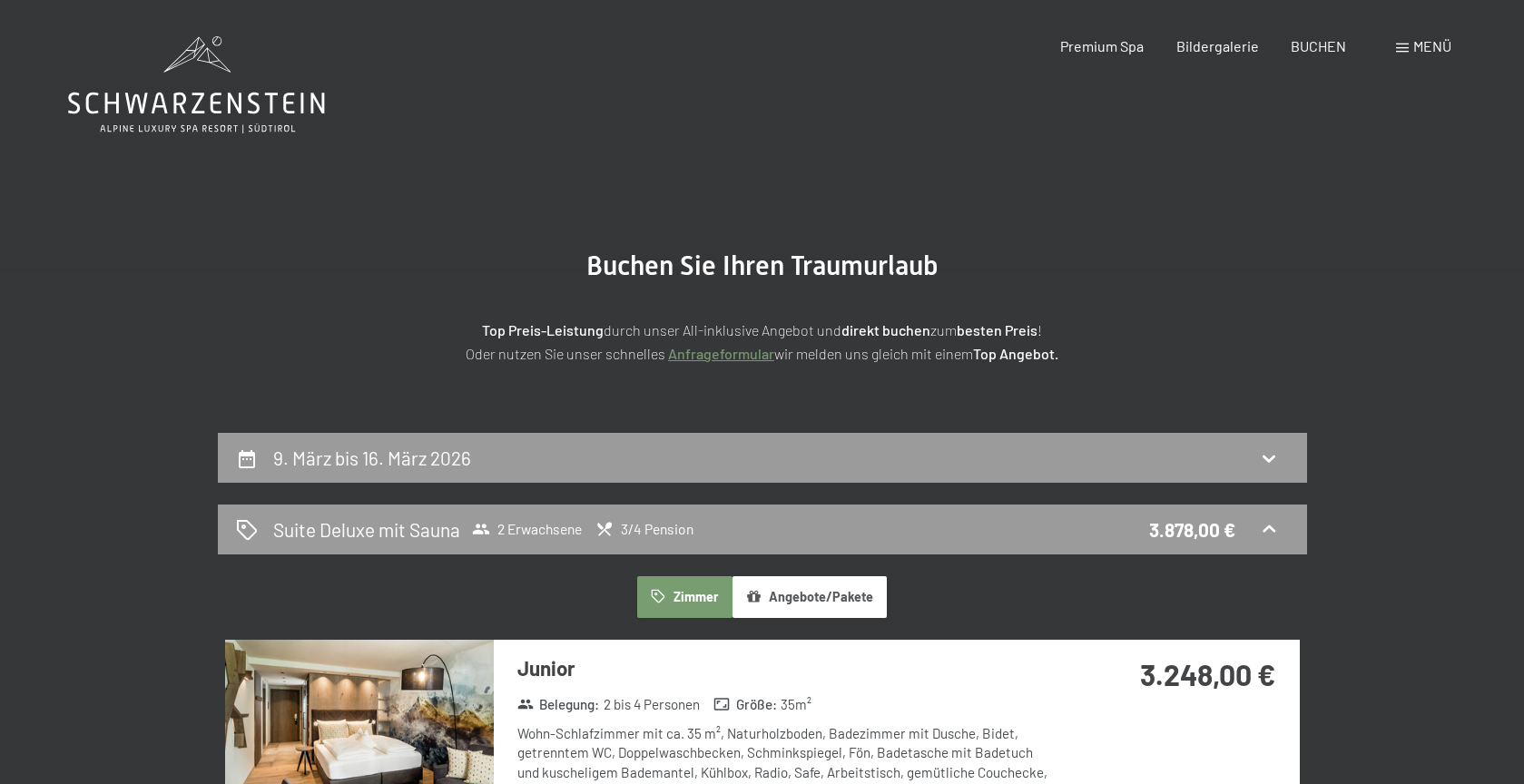
click at [127, 97] on icon at bounding box center [196, 103] width 257 height 22
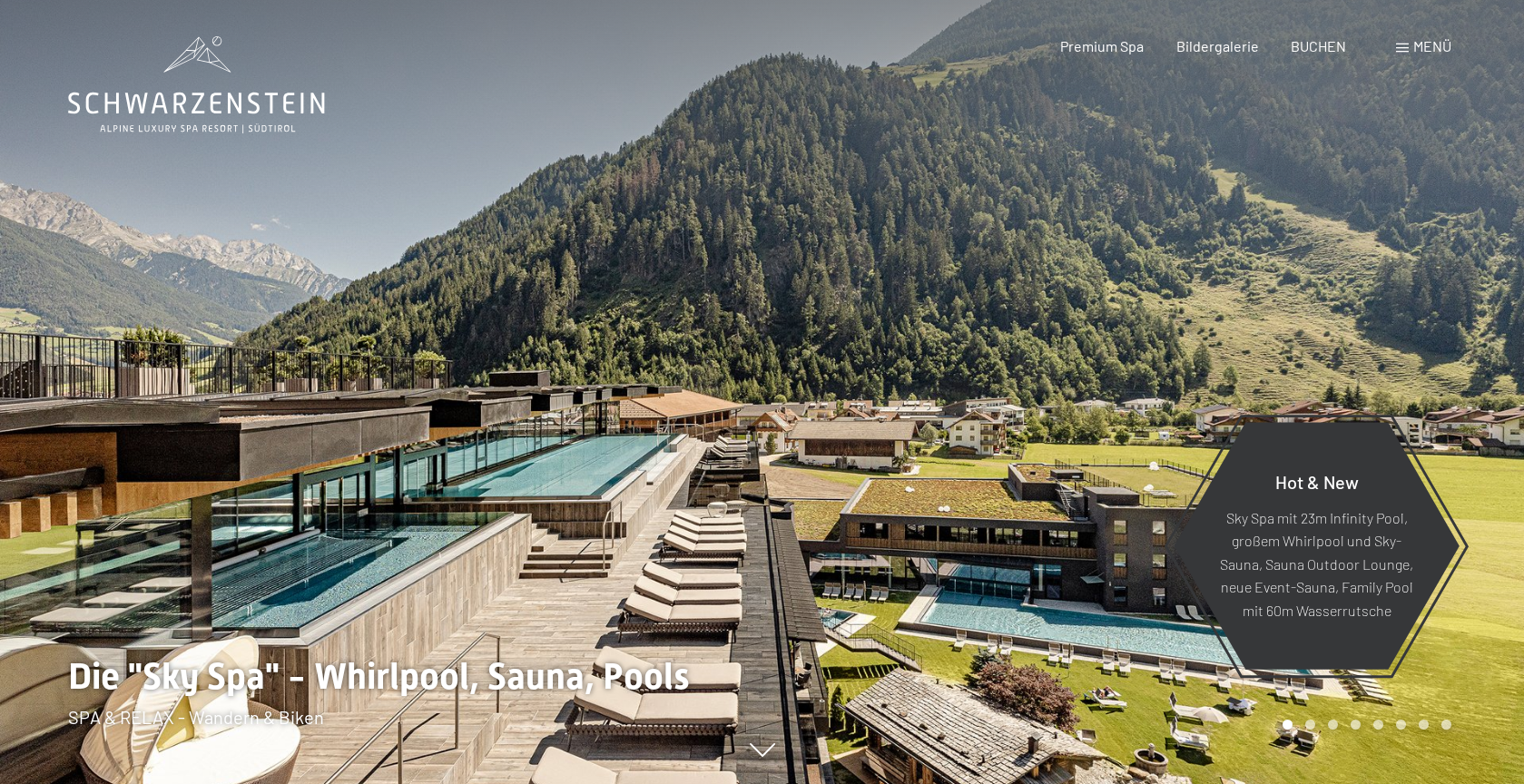
click at [1422, 45] on span "Menü" at bounding box center [1432, 46] width 38 height 17
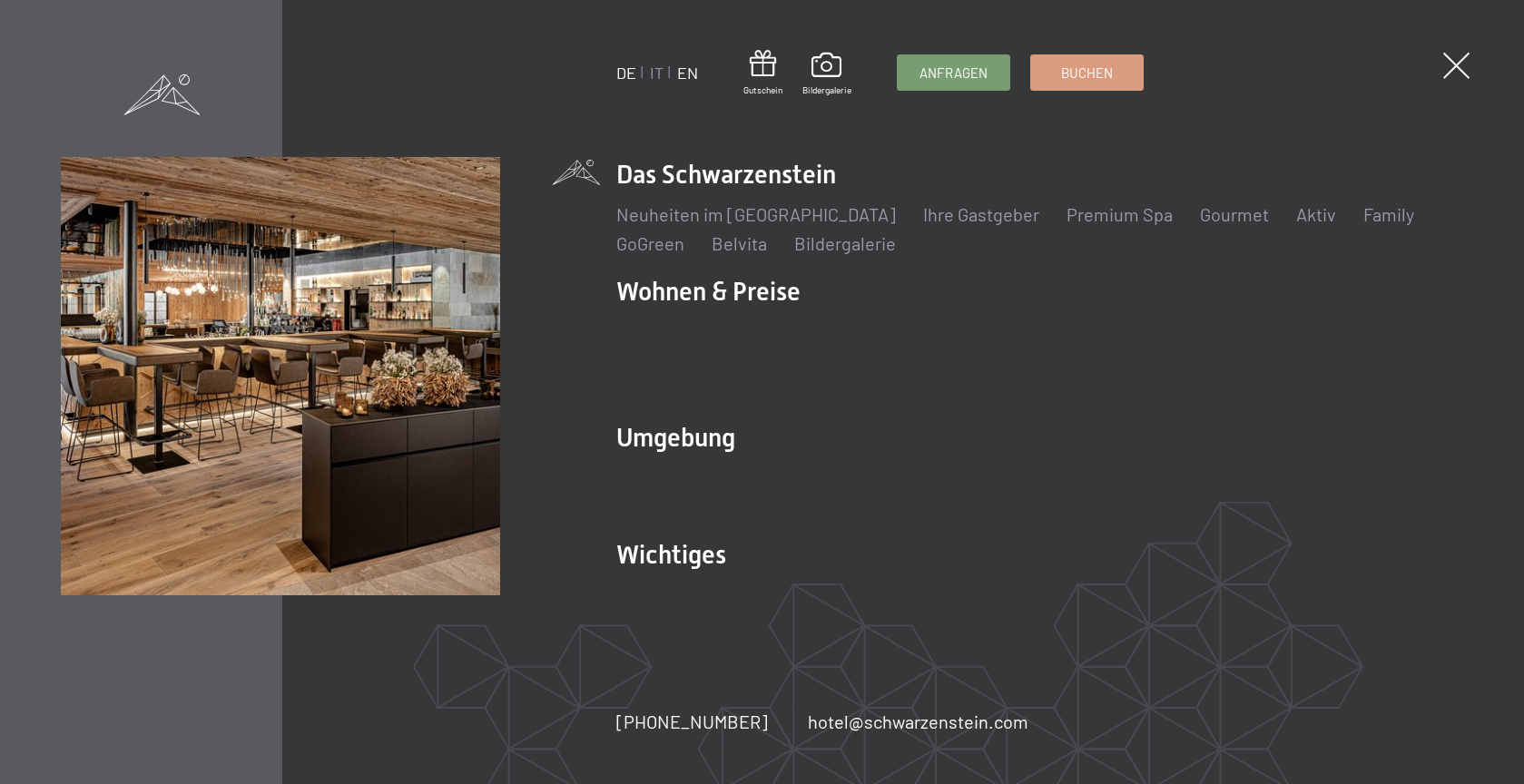
click at [688, 75] on link "EN" at bounding box center [687, 72] width 21 height 20
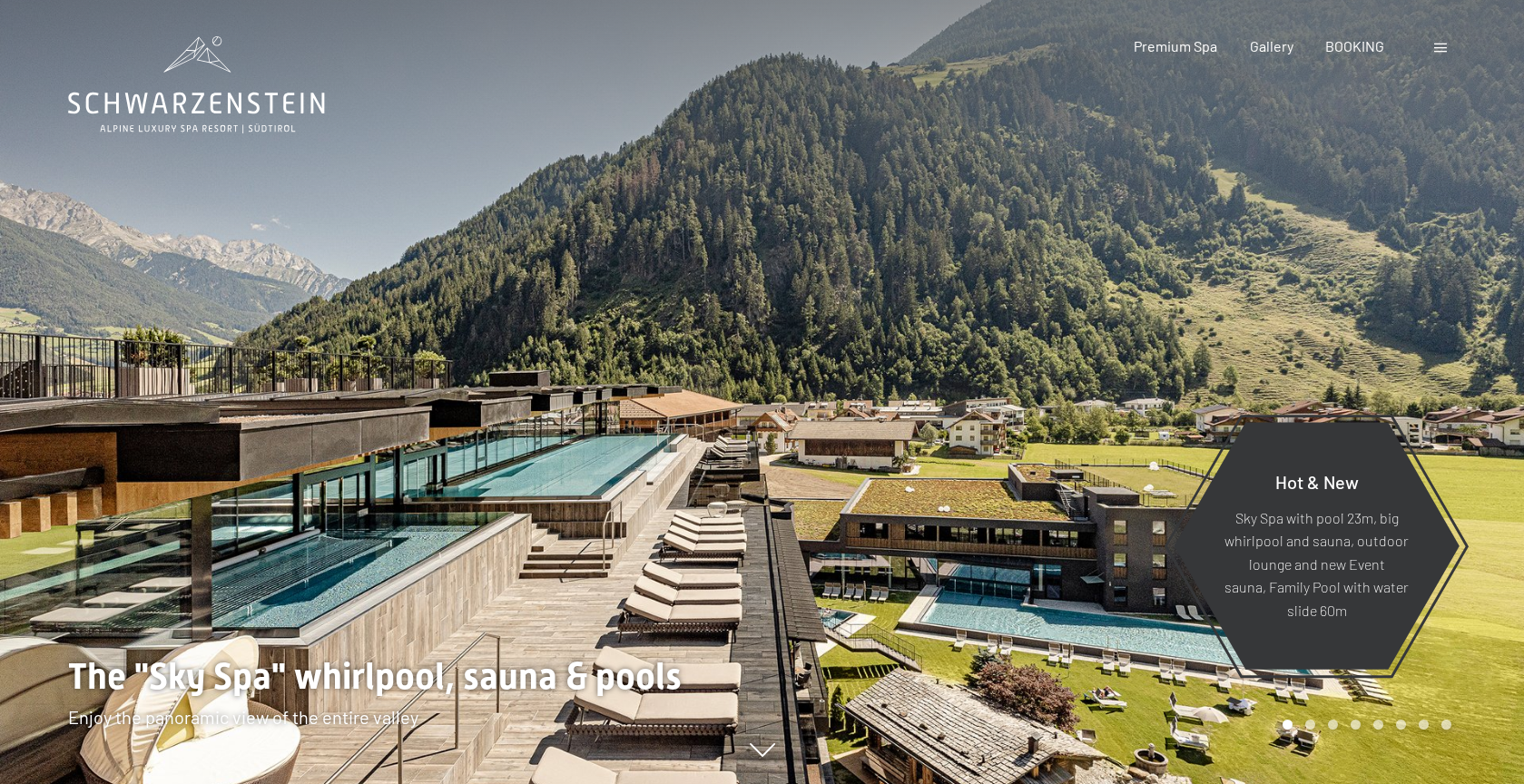
click at [1442, 45] on span at bounding box center [1440, 48] width 13 height 9
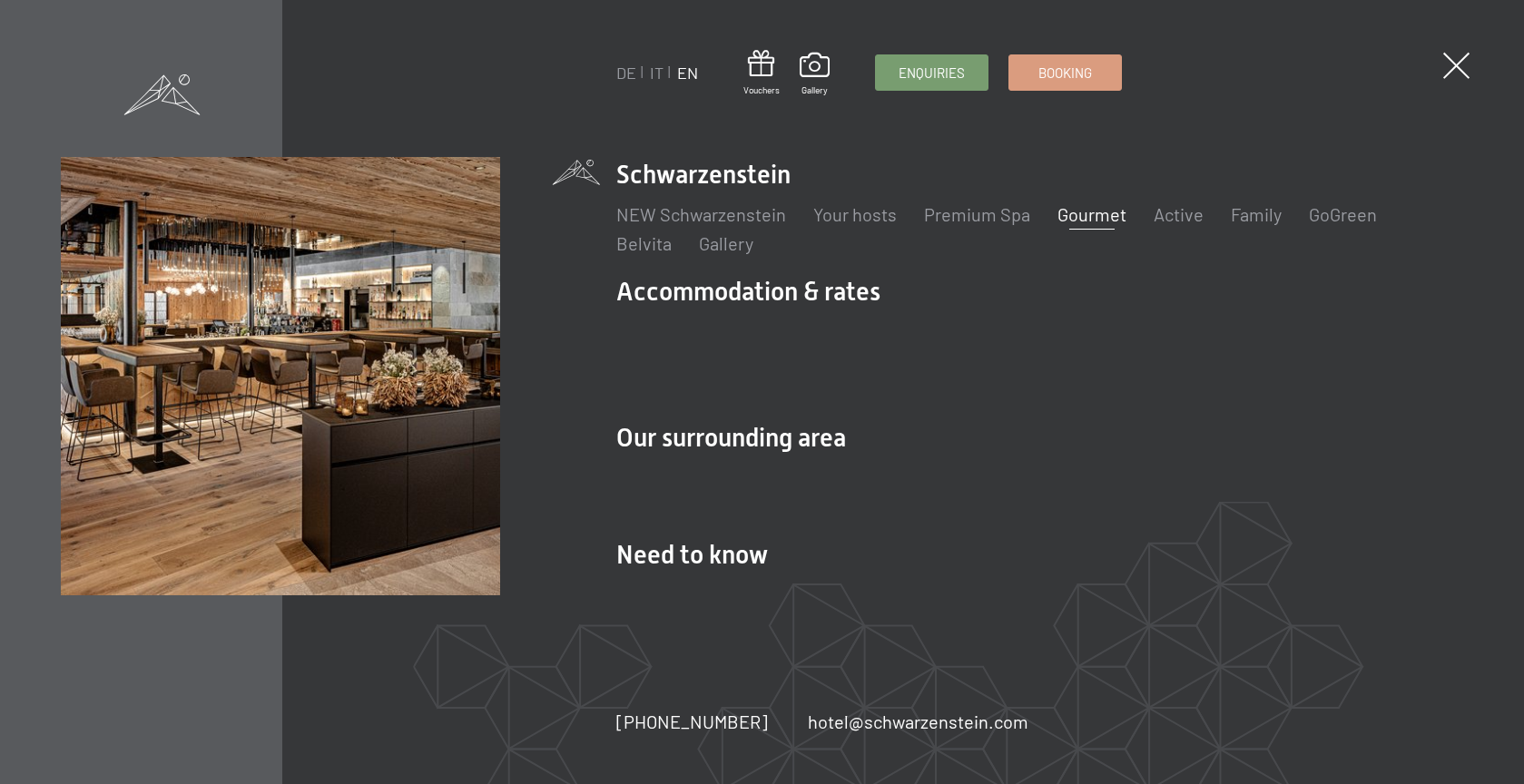
click at [1097, 225] on link "Gourmet" at bounding box center [1091, 214] width 69 height 22
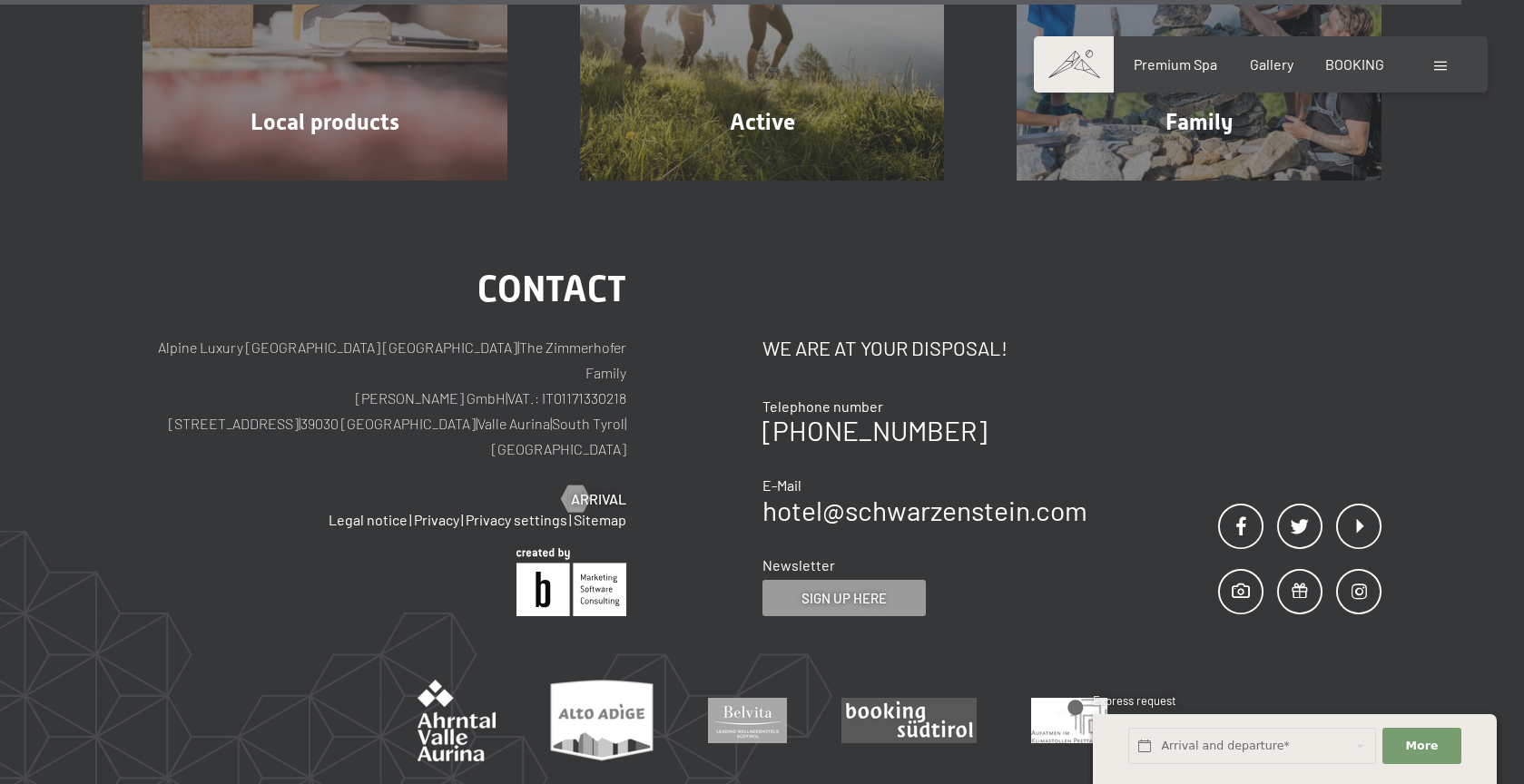
scroll to position [5254, 0]
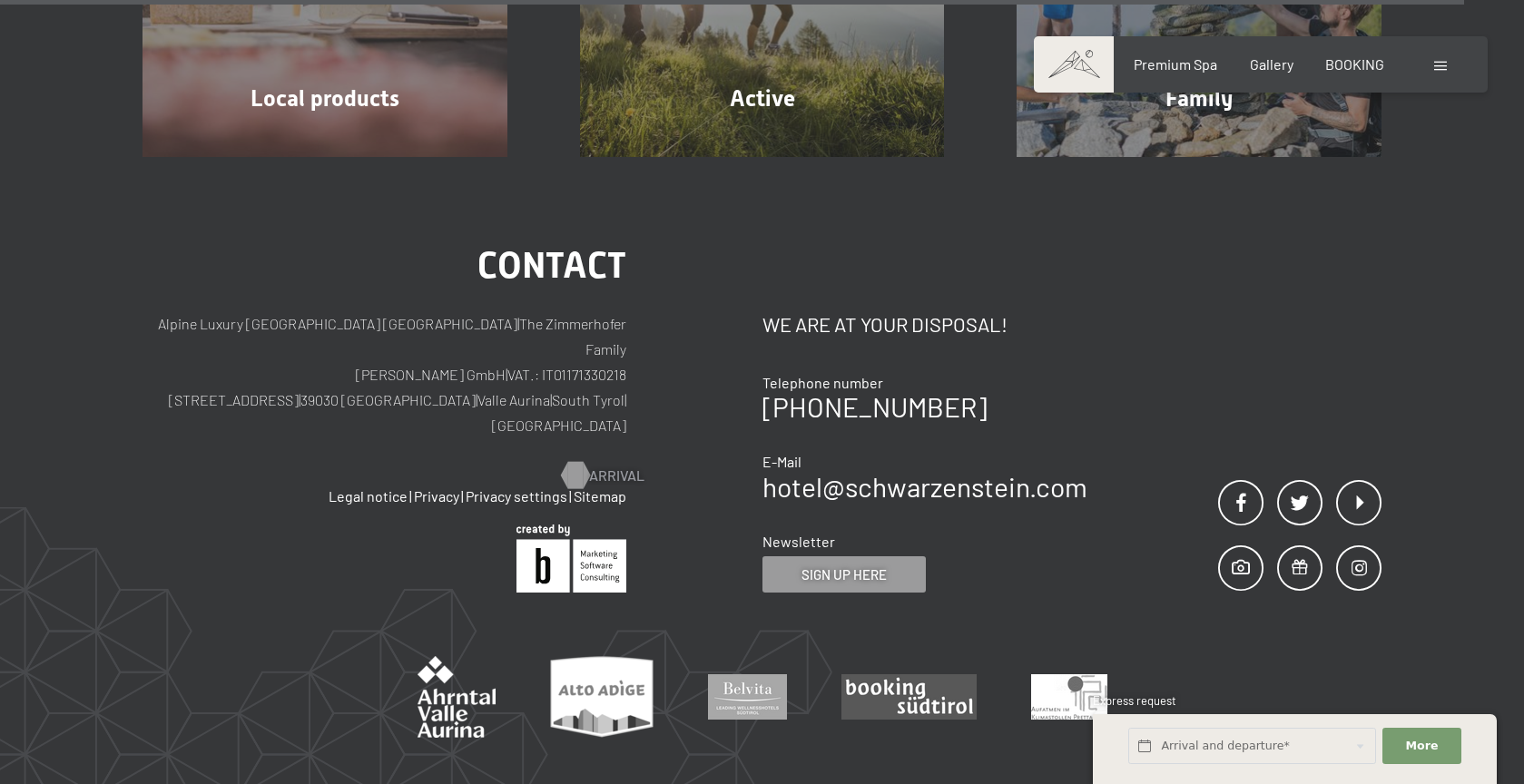
click at [610, 466] on span "Arrival" at bounding box center [616, 475] width 55 height 20
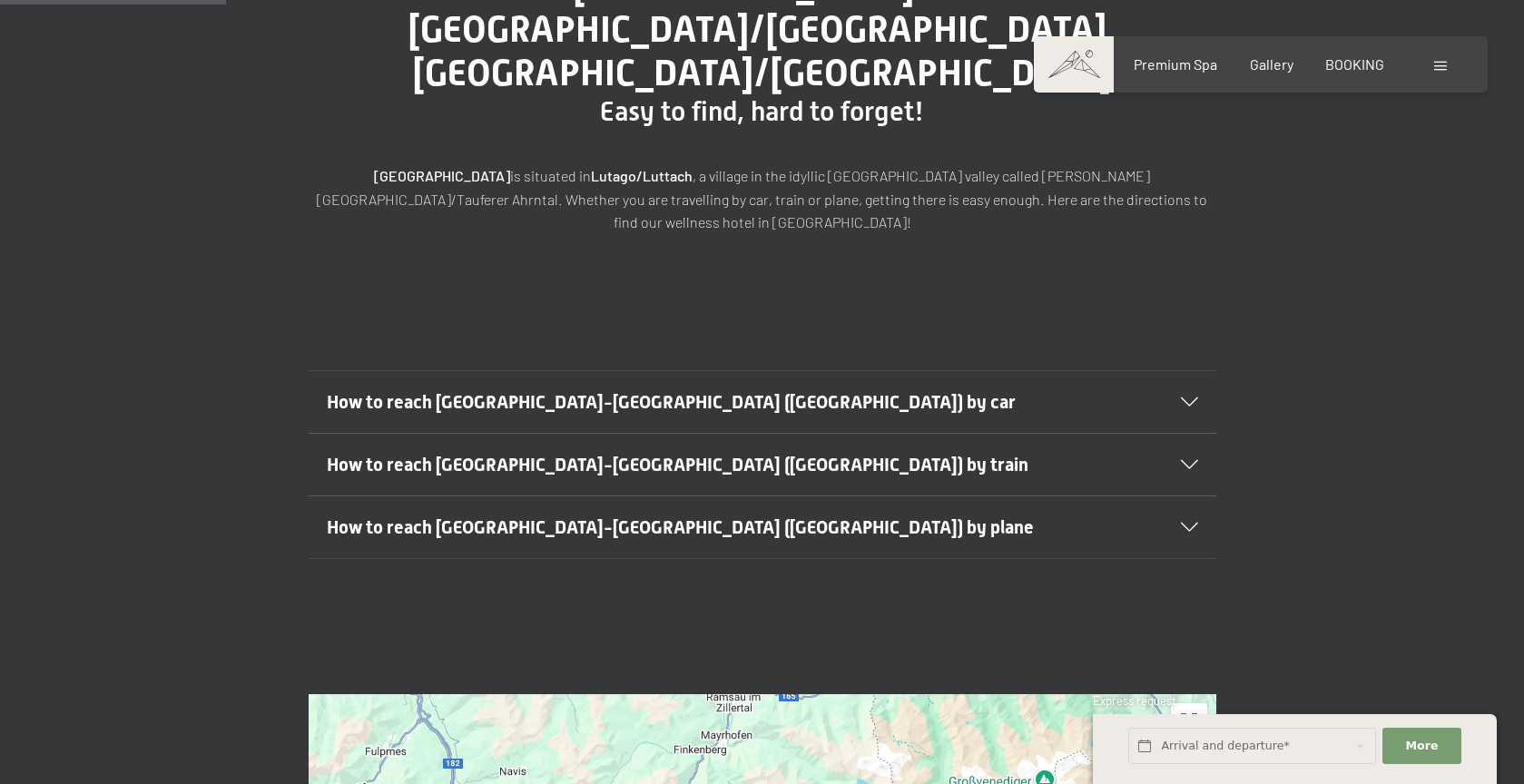
scroll to position [284, 0]
click at [1187, 524] on icon at bounding box center [1189, 529] width 17 height 9
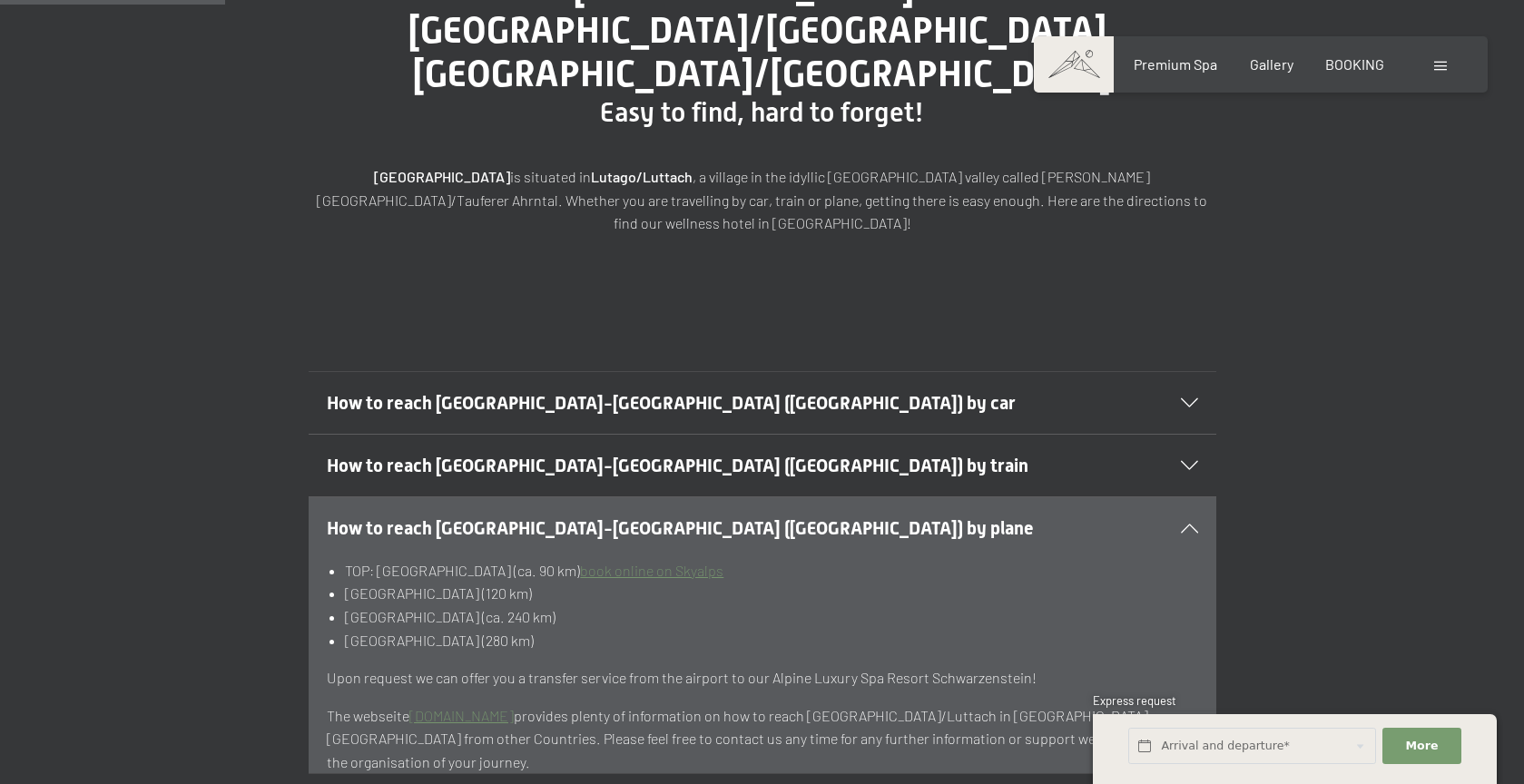
click at [1192, 524] on icon at bounding box center [1189, 529] width 17 height 9
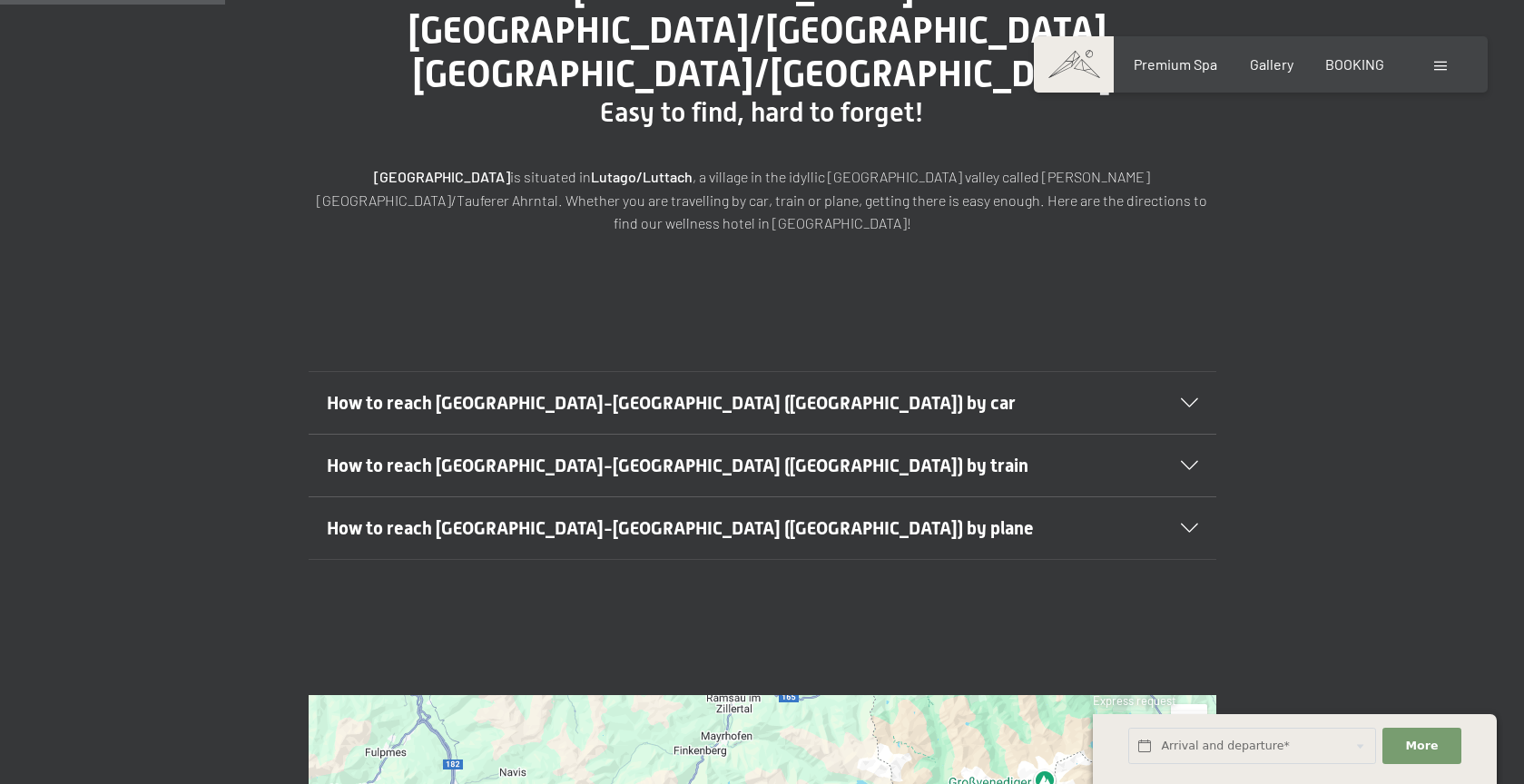
click at [1191, 461] on icon at bounding box center [1189, 466] width 17 height 9
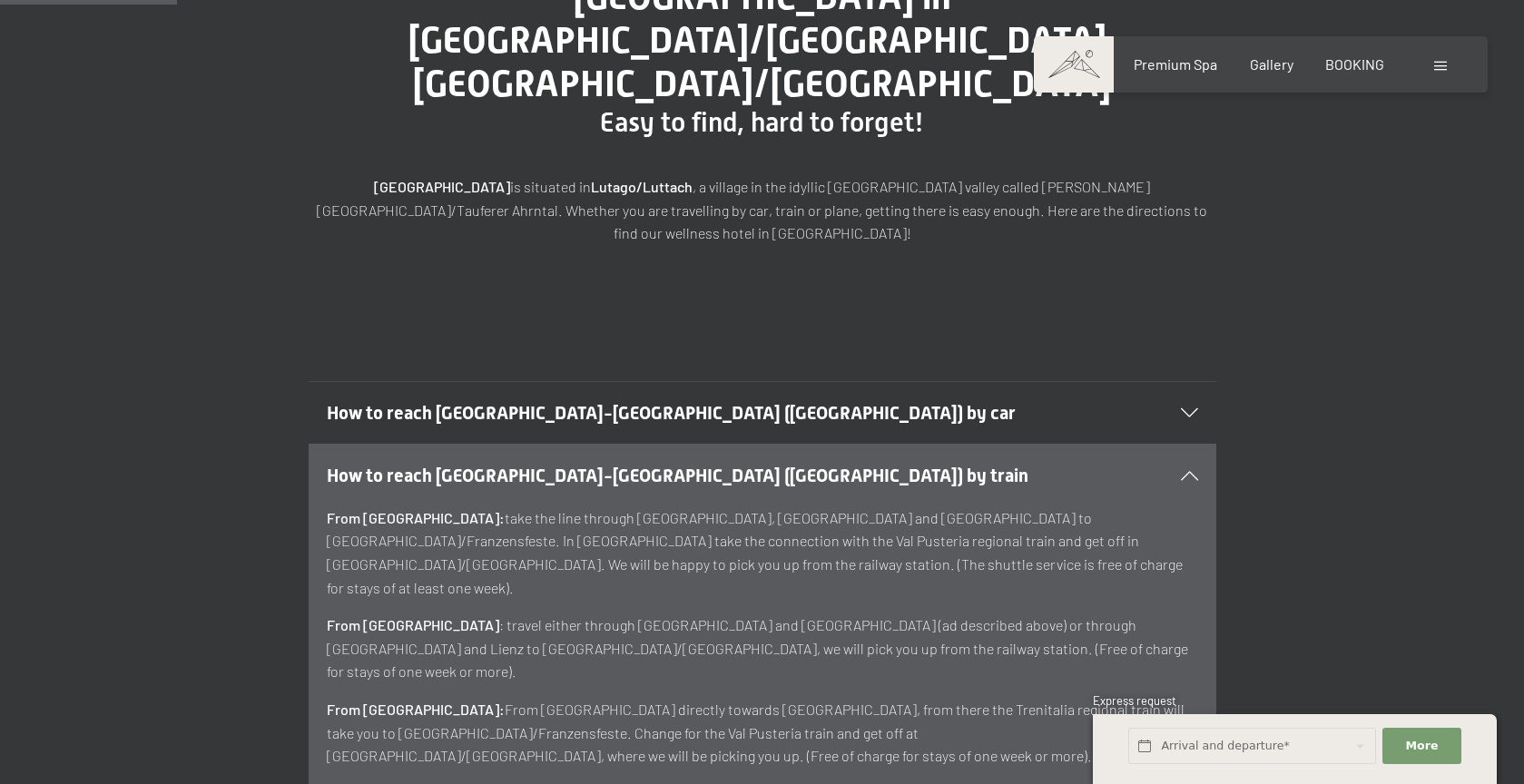
scroll to position [257, 0]
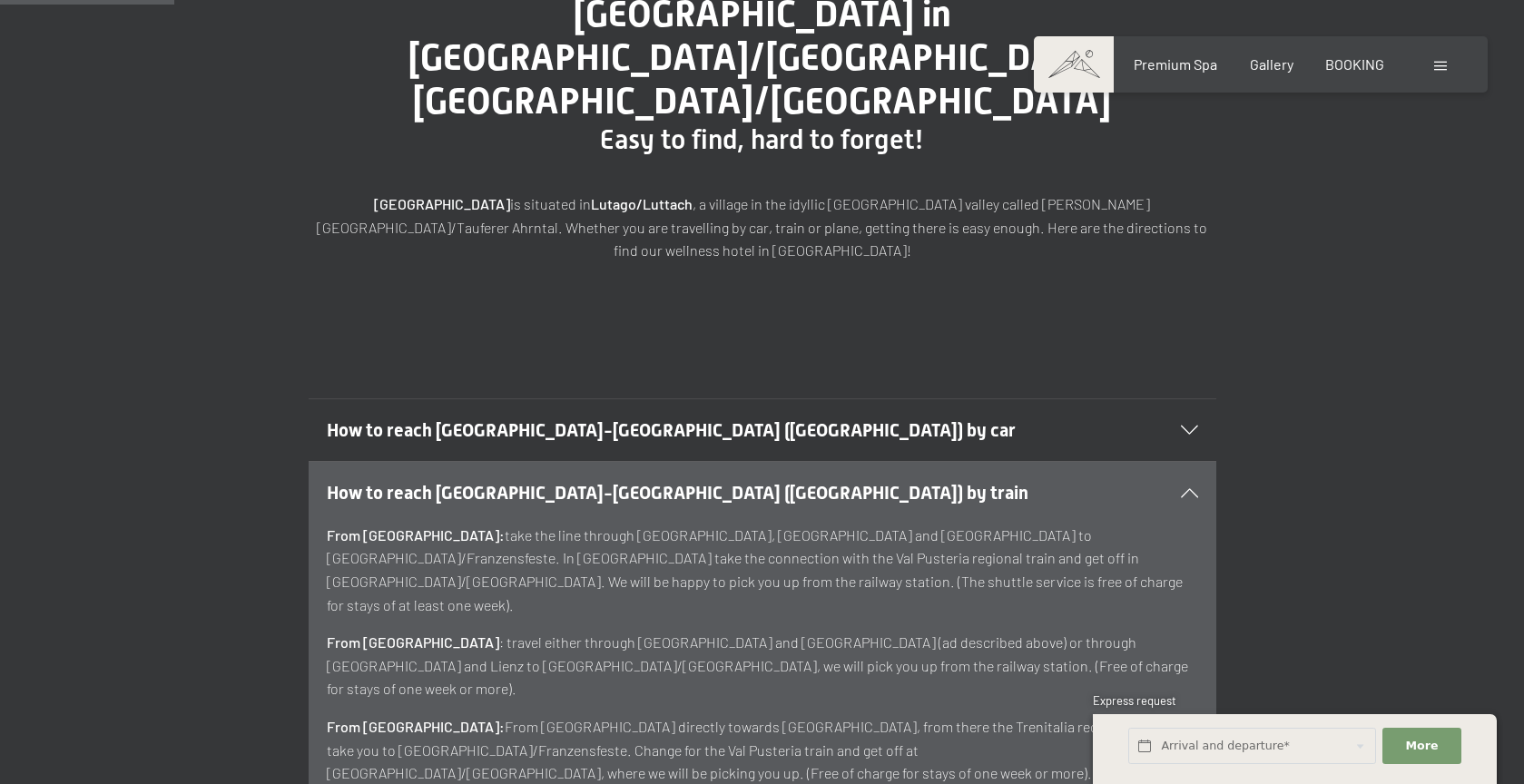
click at [1192, 488] on icon at bounding box center [1189, 493] width 17 height 9
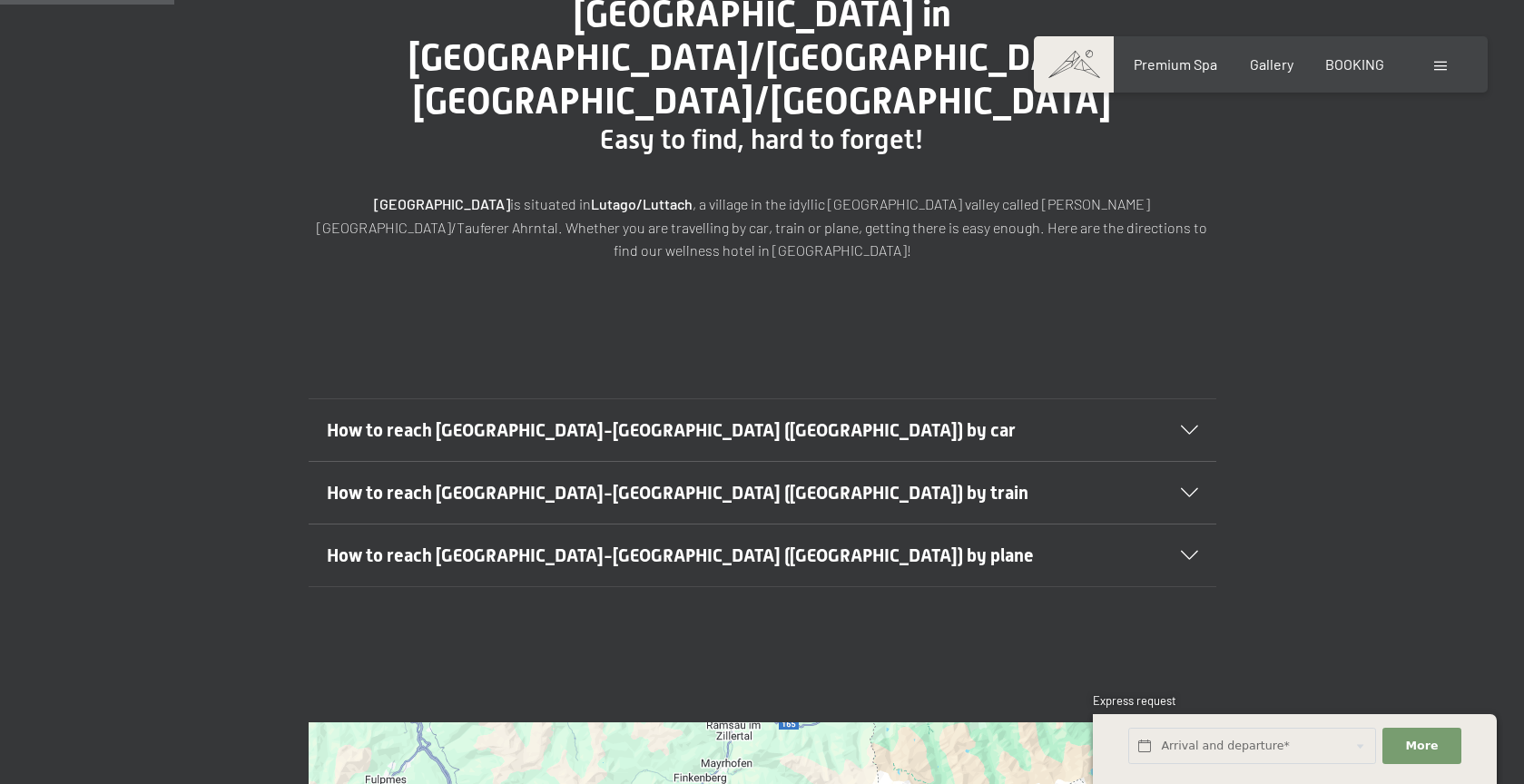
click at [1192, 425] on icon at bounding box center [1189, 430] width 17 height 9
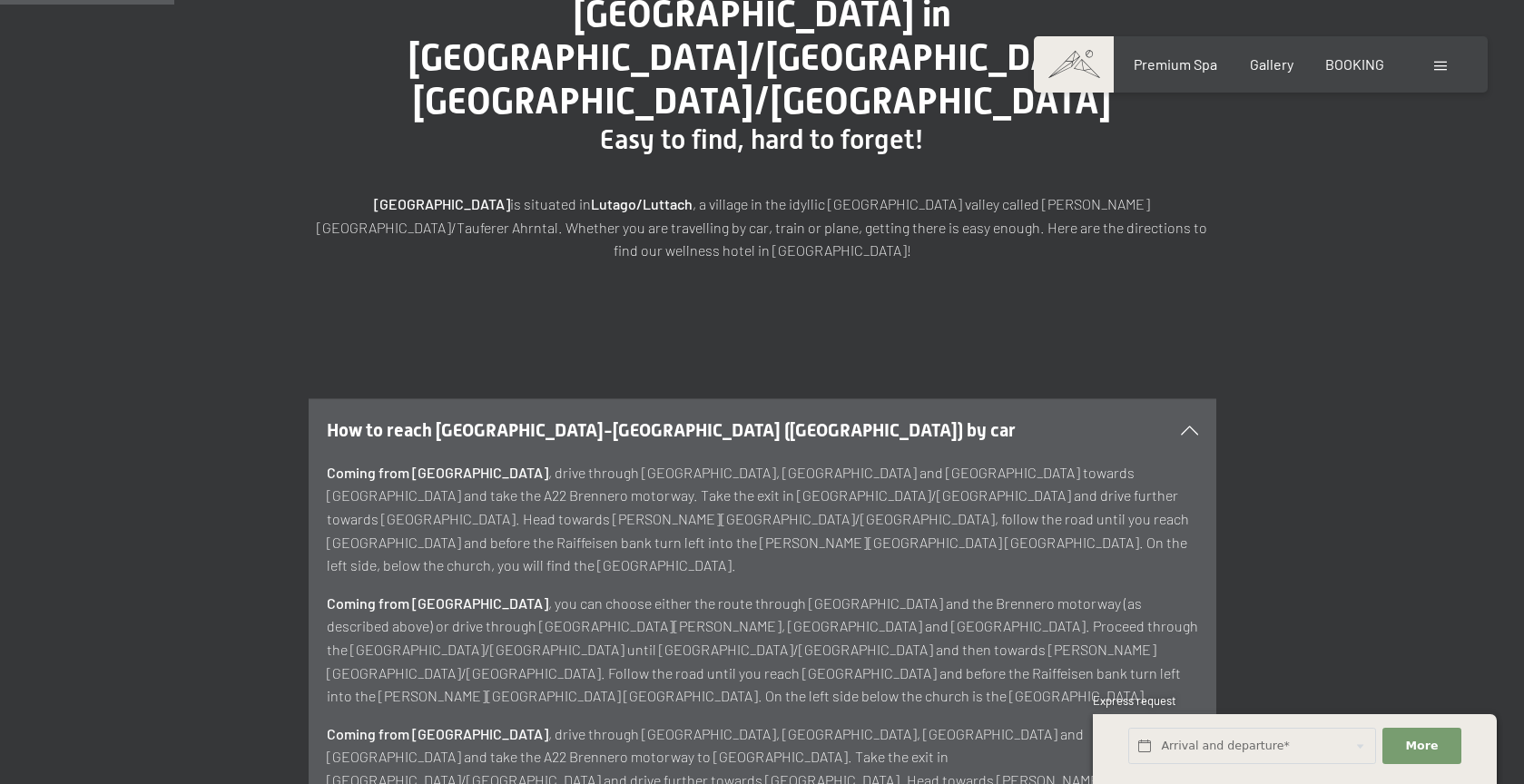
click at [1192, 425] on icon at bounding box center [1189, 430] width 17 height 9
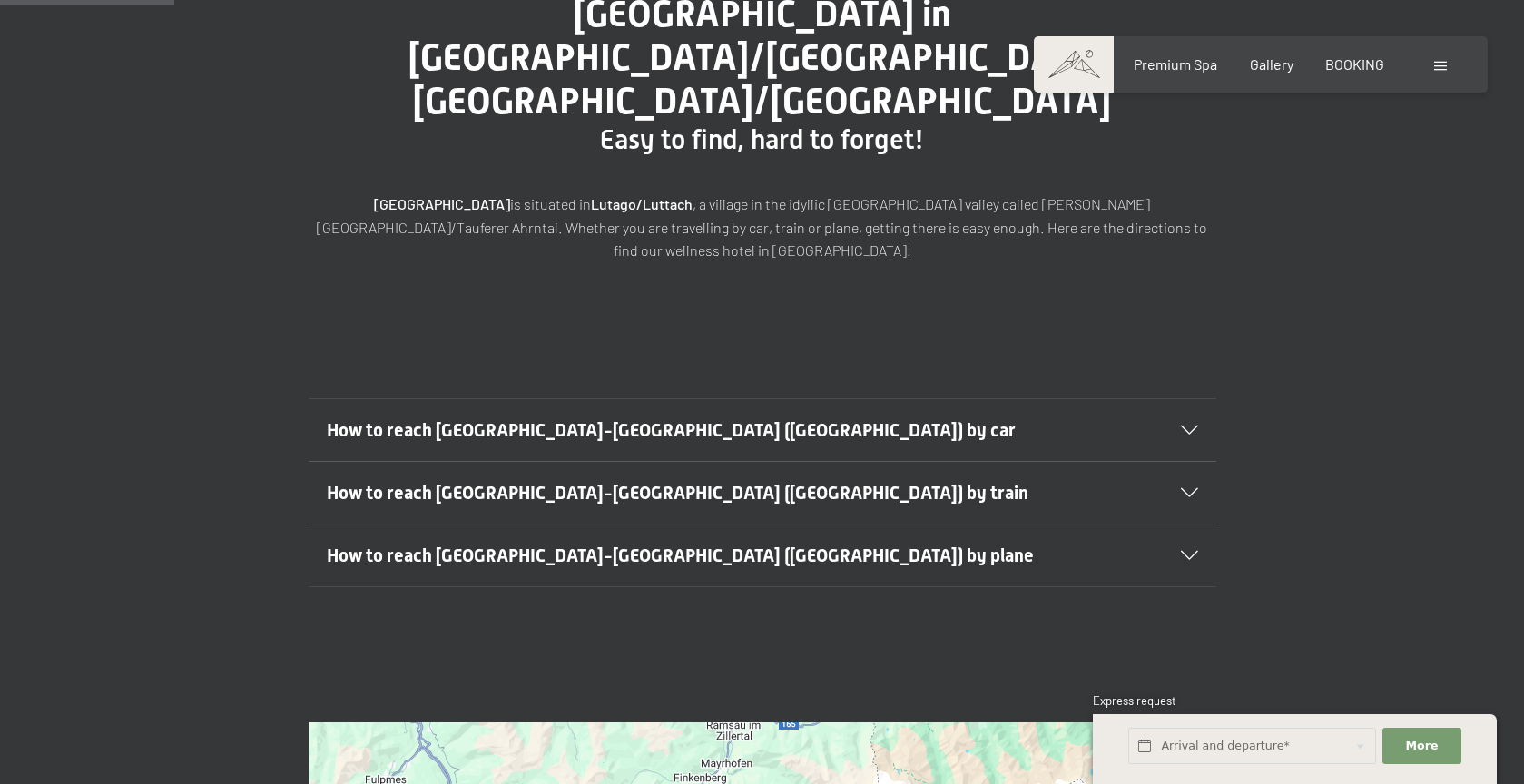
click at [1197, 551] on icon at bounding box center [1189, 556] width 17 height 9
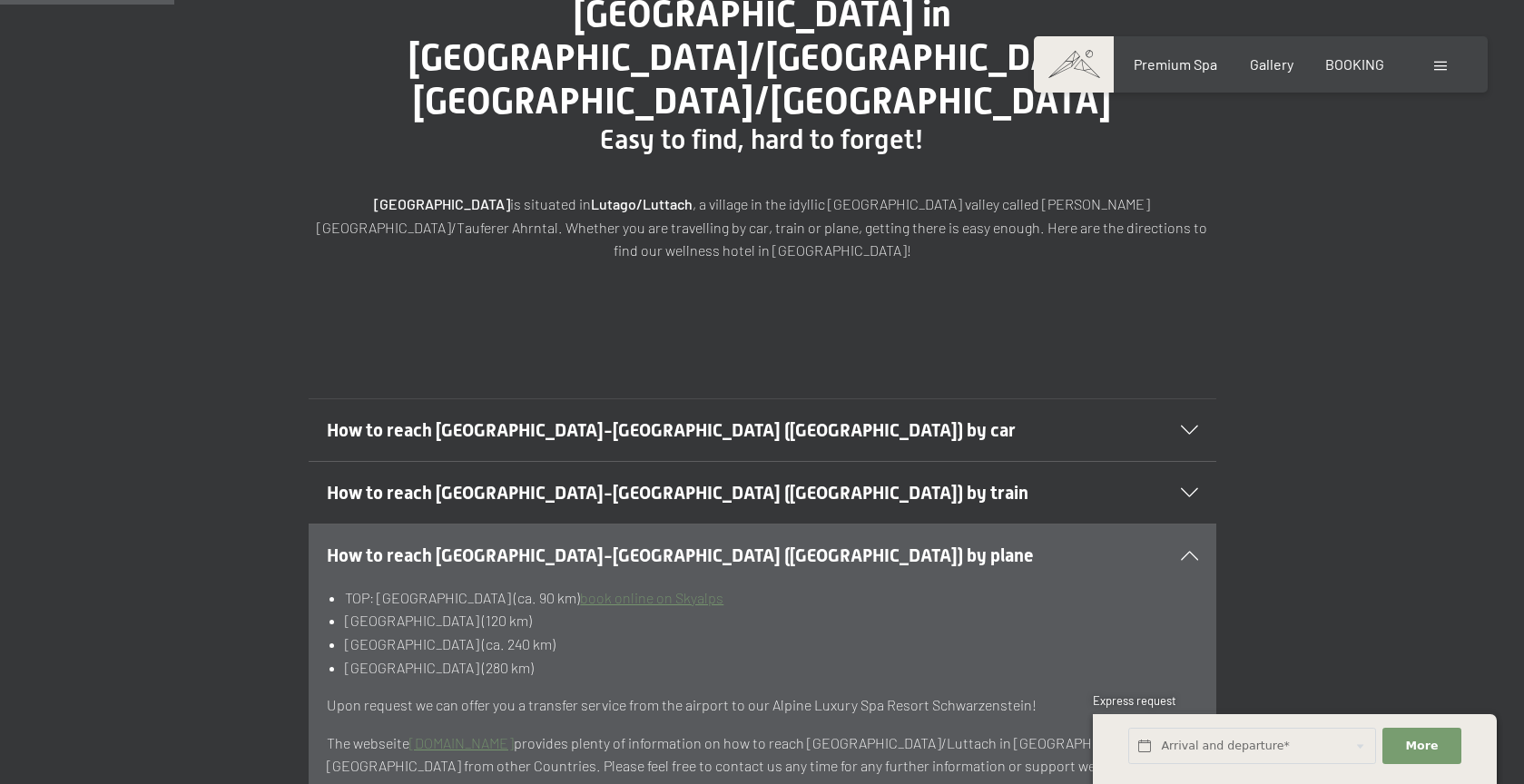
click at [1197, 551] on icon at bounding box center [1189, 556] width 17 height 9
